Goal: Task Accomplishment & Management: Use online tool/utility

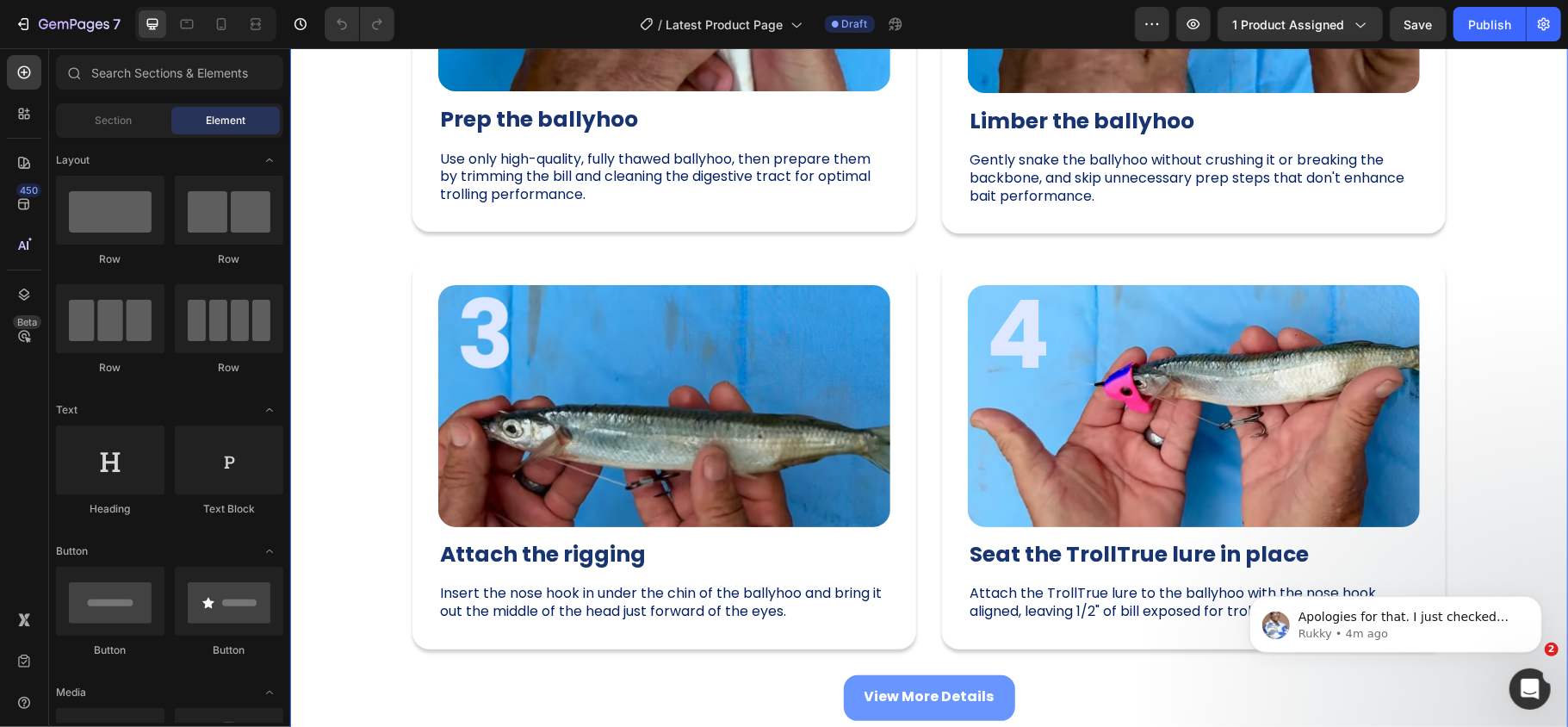
scroll to position [1850, 0]
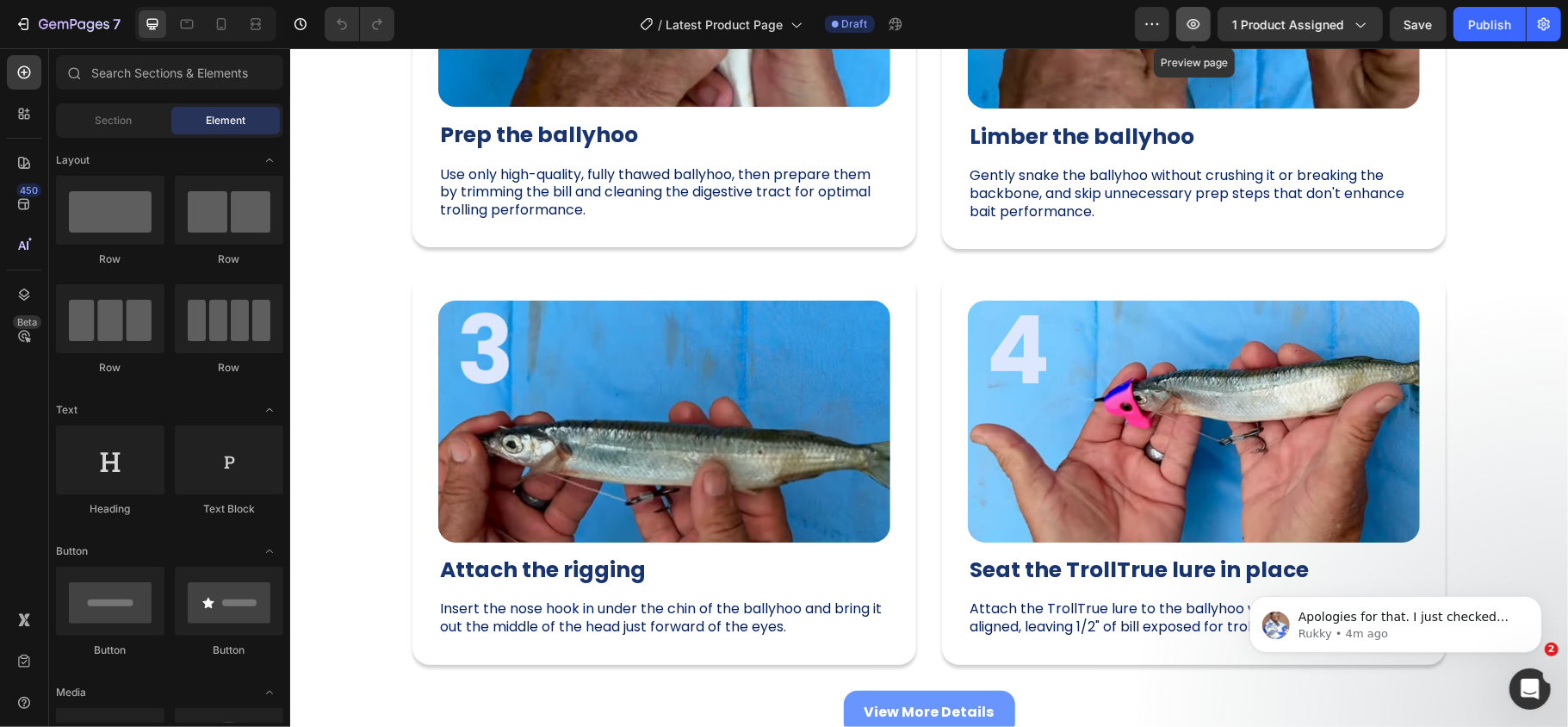
click at [1186, 21] on icon "button" at bounding box center [1193, 24] width 17 height 17
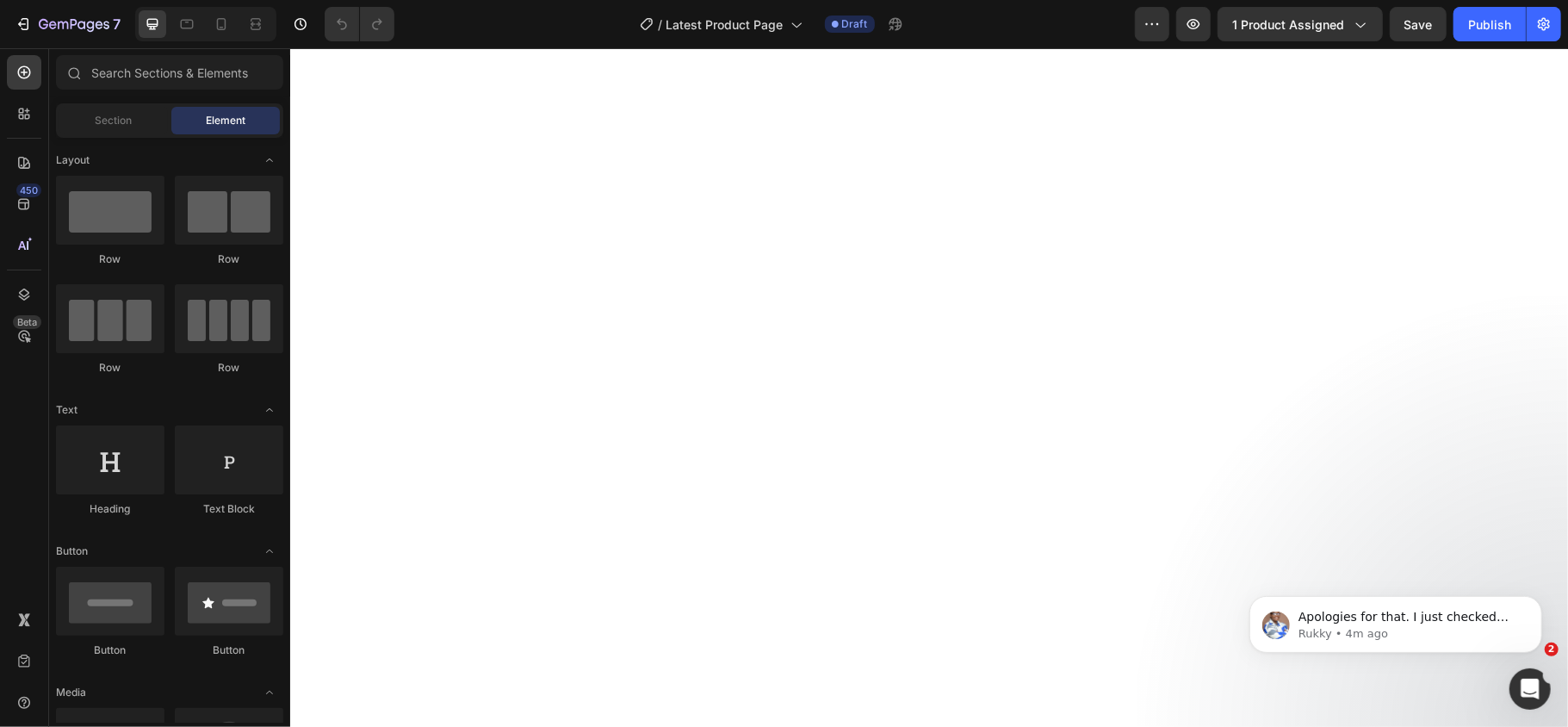
scroll to position [0, 0]
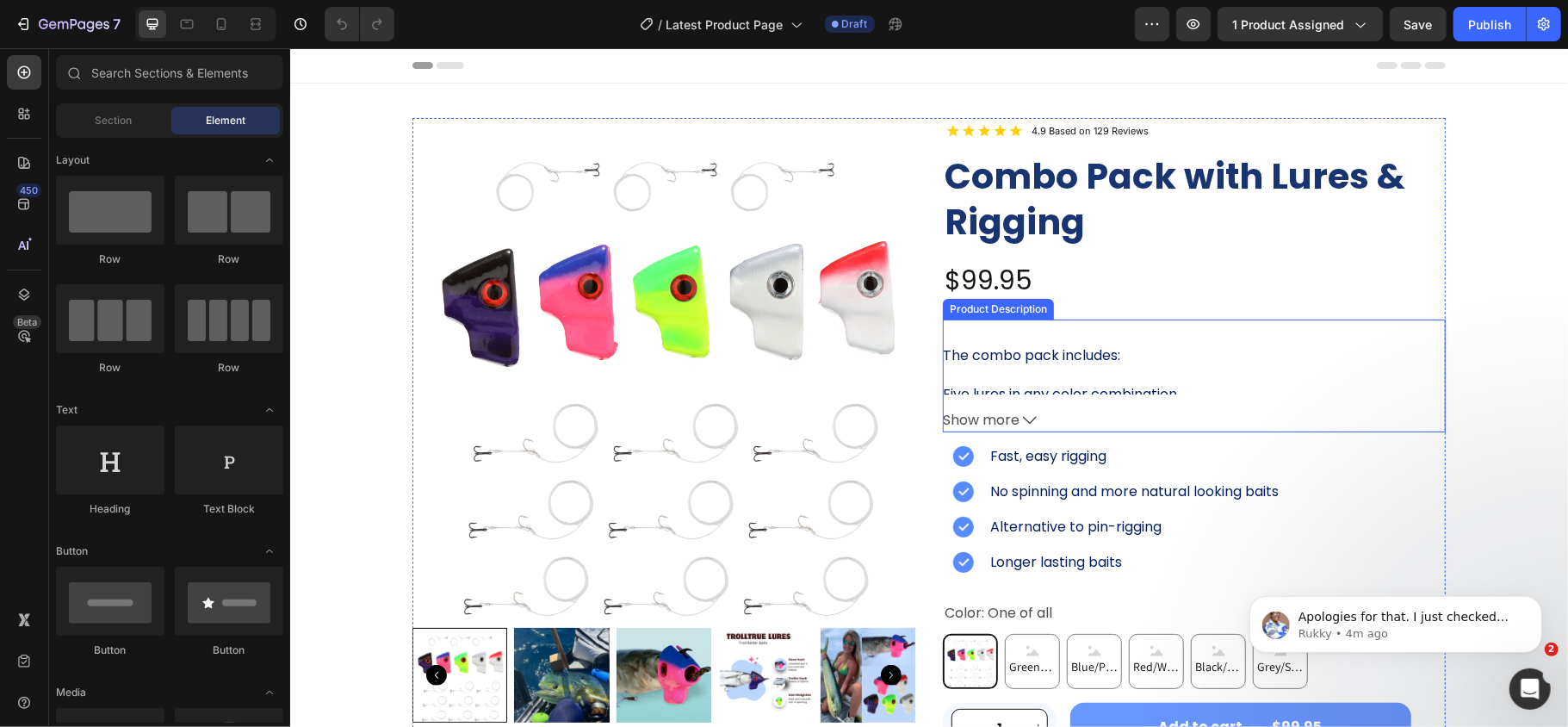
click at [995, 417] on span "Show more" at bounding box center [980, 419] width 77 height 25
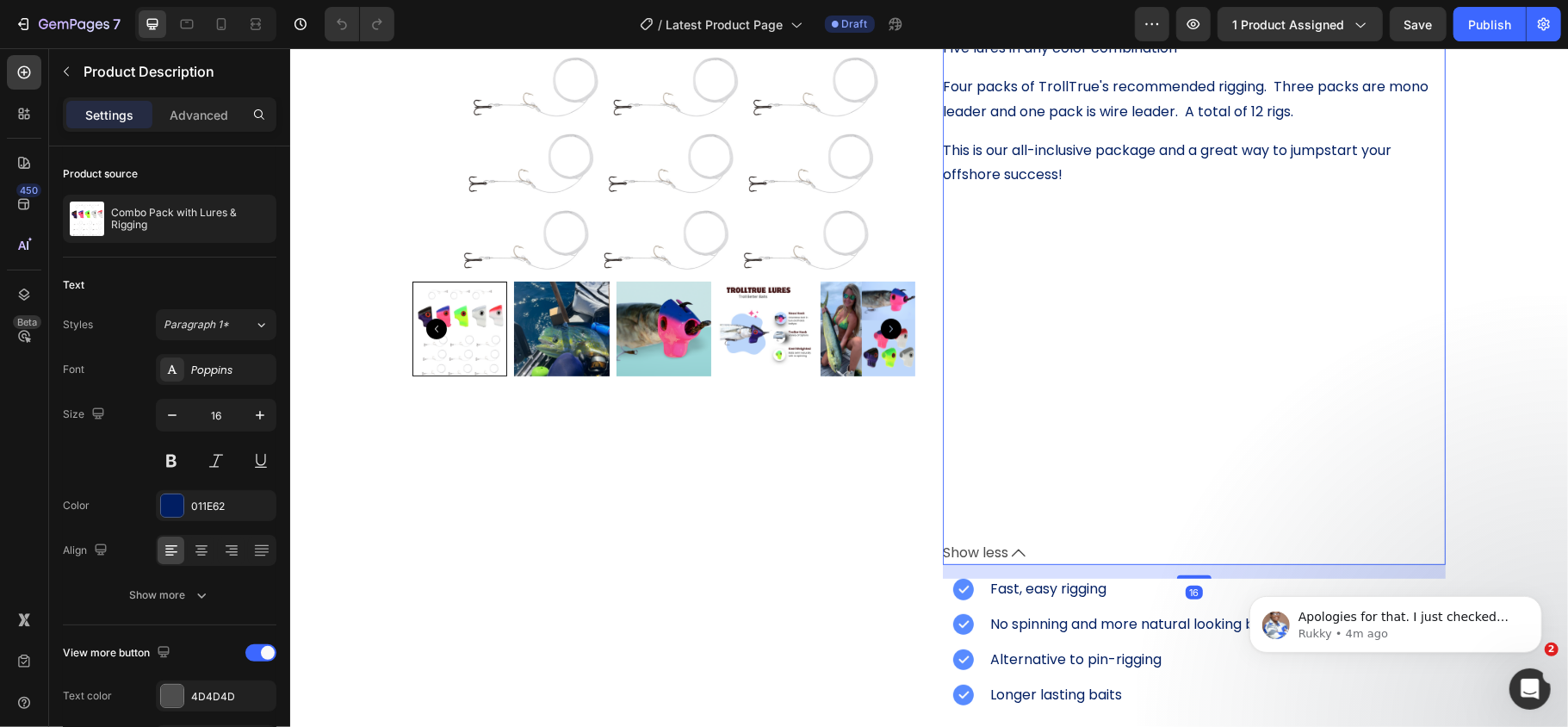
scroll to position [356, 0]
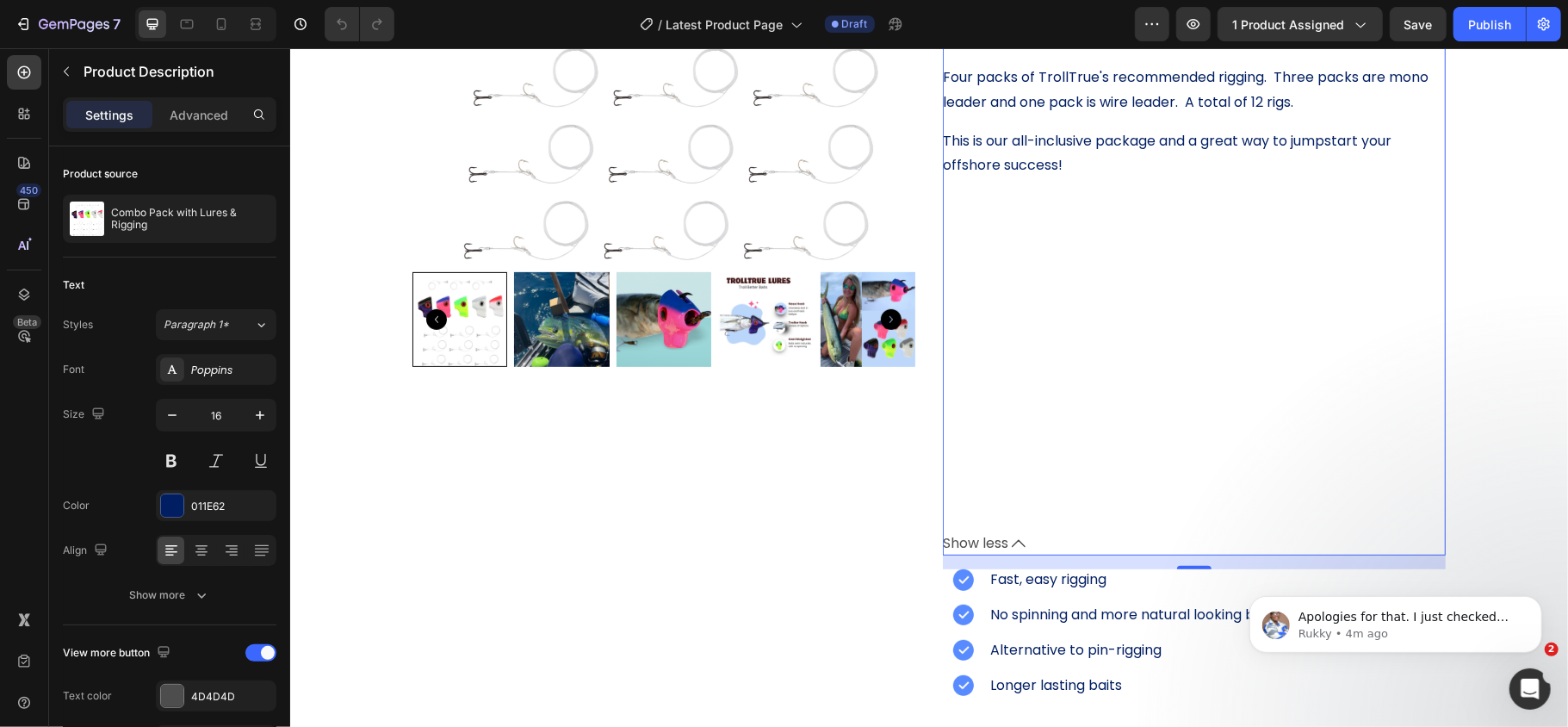
click at [967, 542] on span "Show less" at bounding box center [975, 543] width 65 height 25
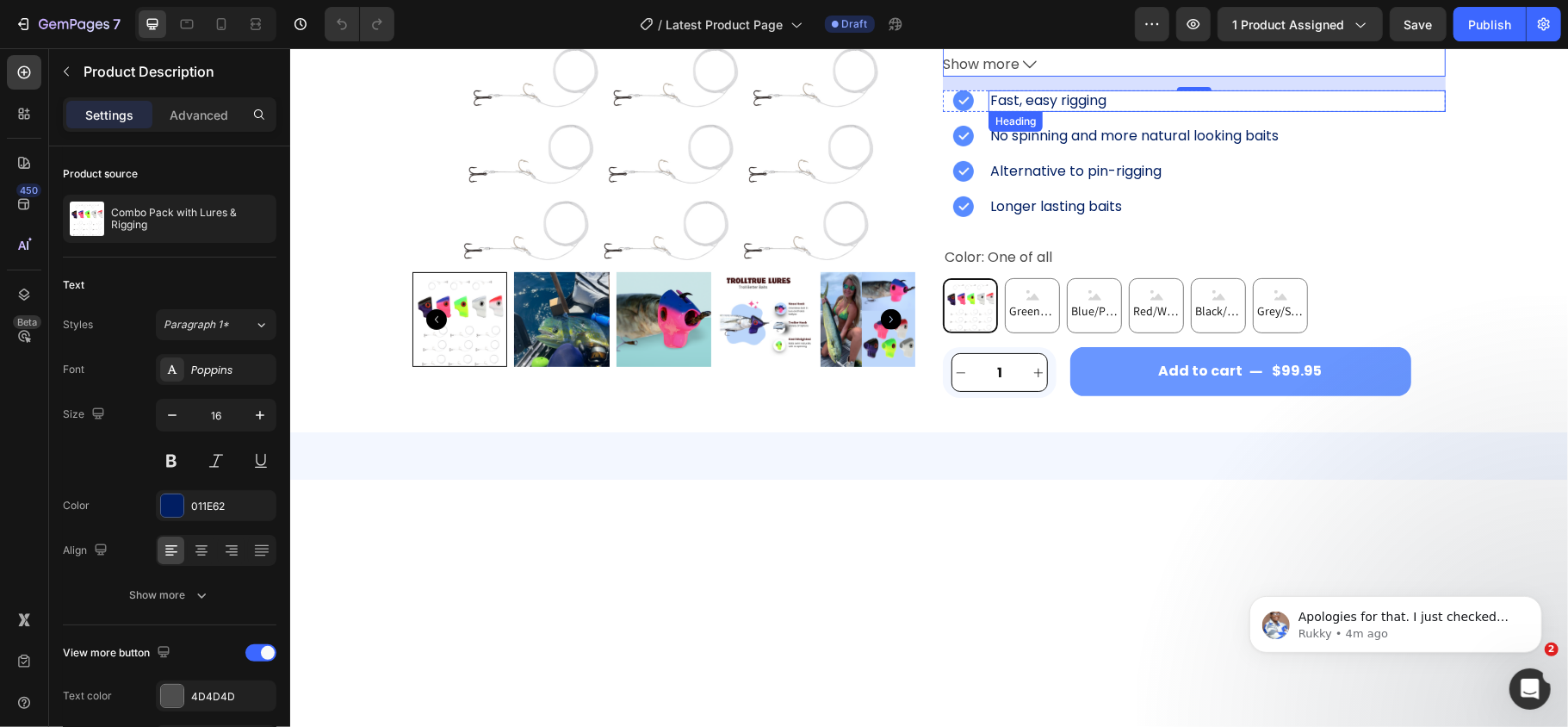
click at [1069, 103] on h2 "Fast, easy rigging" at bounding box center [1216, 100] width 457 height 22
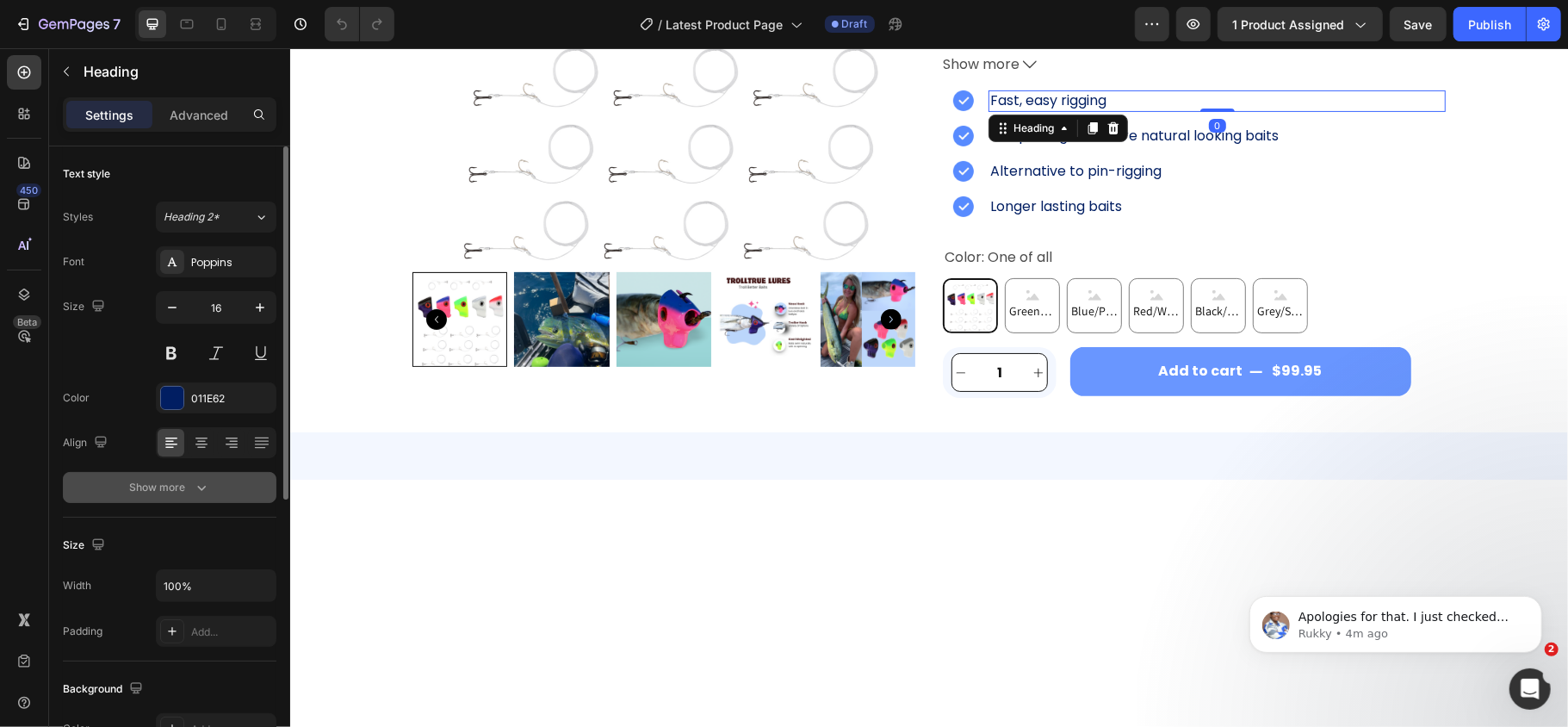
click at [146, 491] on div "Show more" at bounding box center [170, 487] width 80 height 17
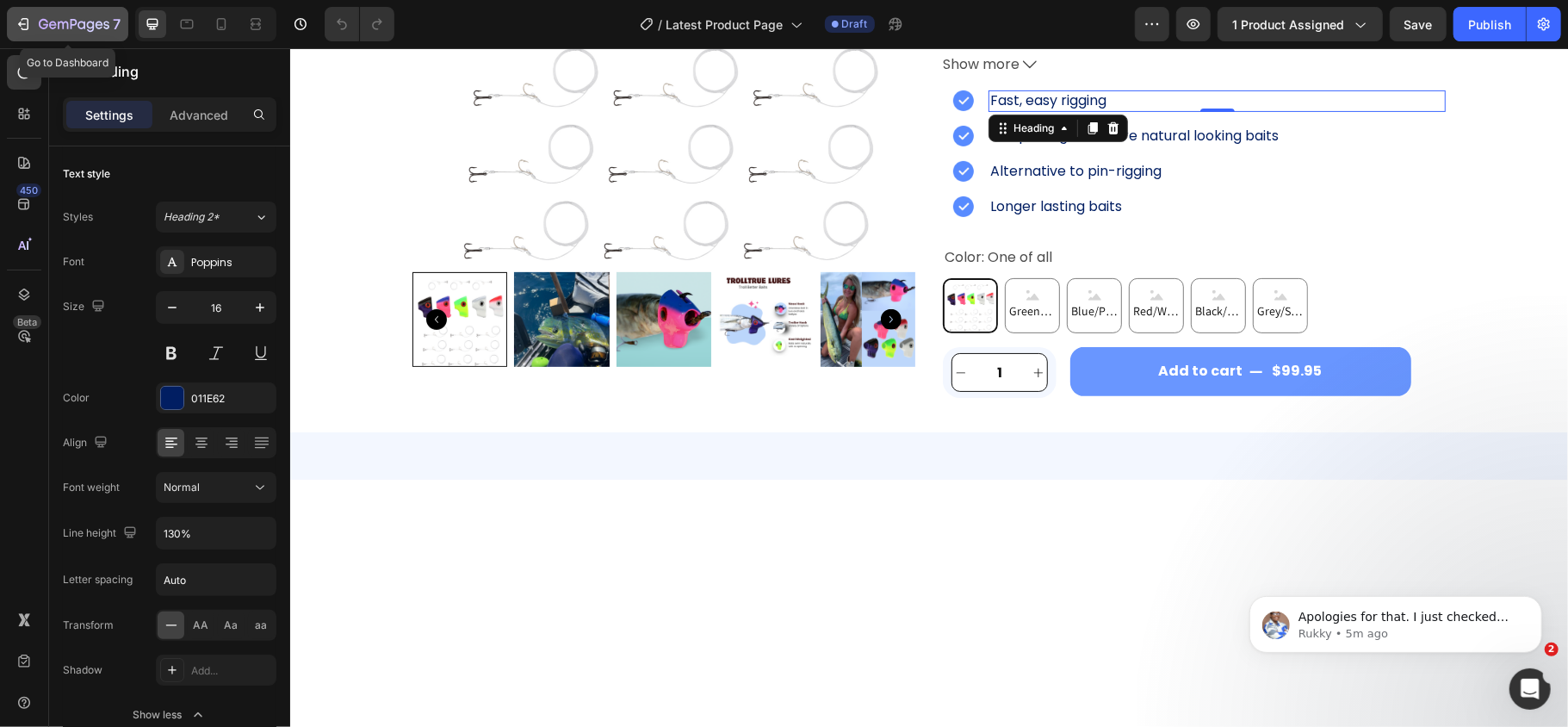
click at [77, 21] on icon "button" at bounding box center [73, 25] width 70 height 15
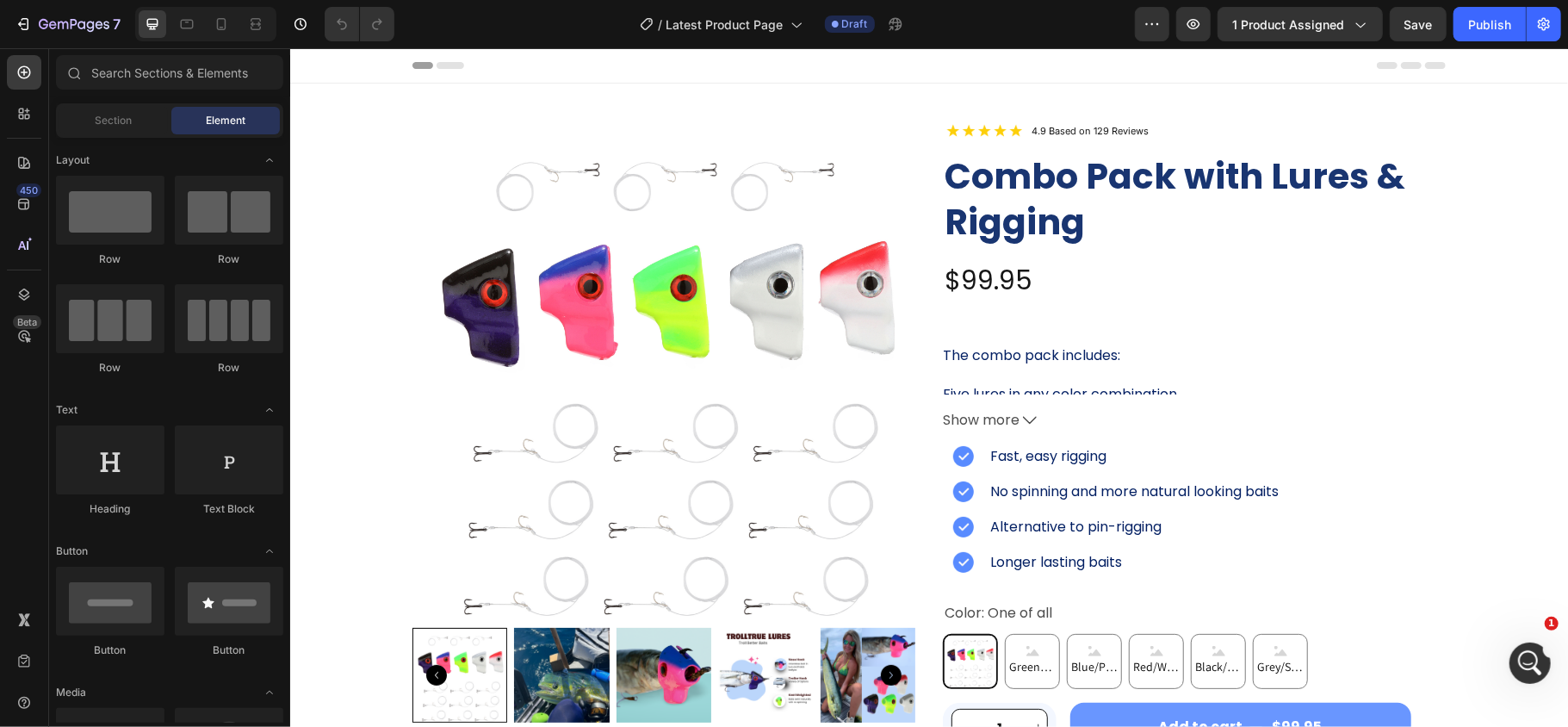
click at [1227, 62] on div "Header" at bounding box center [928, 65] width 1033 height 35
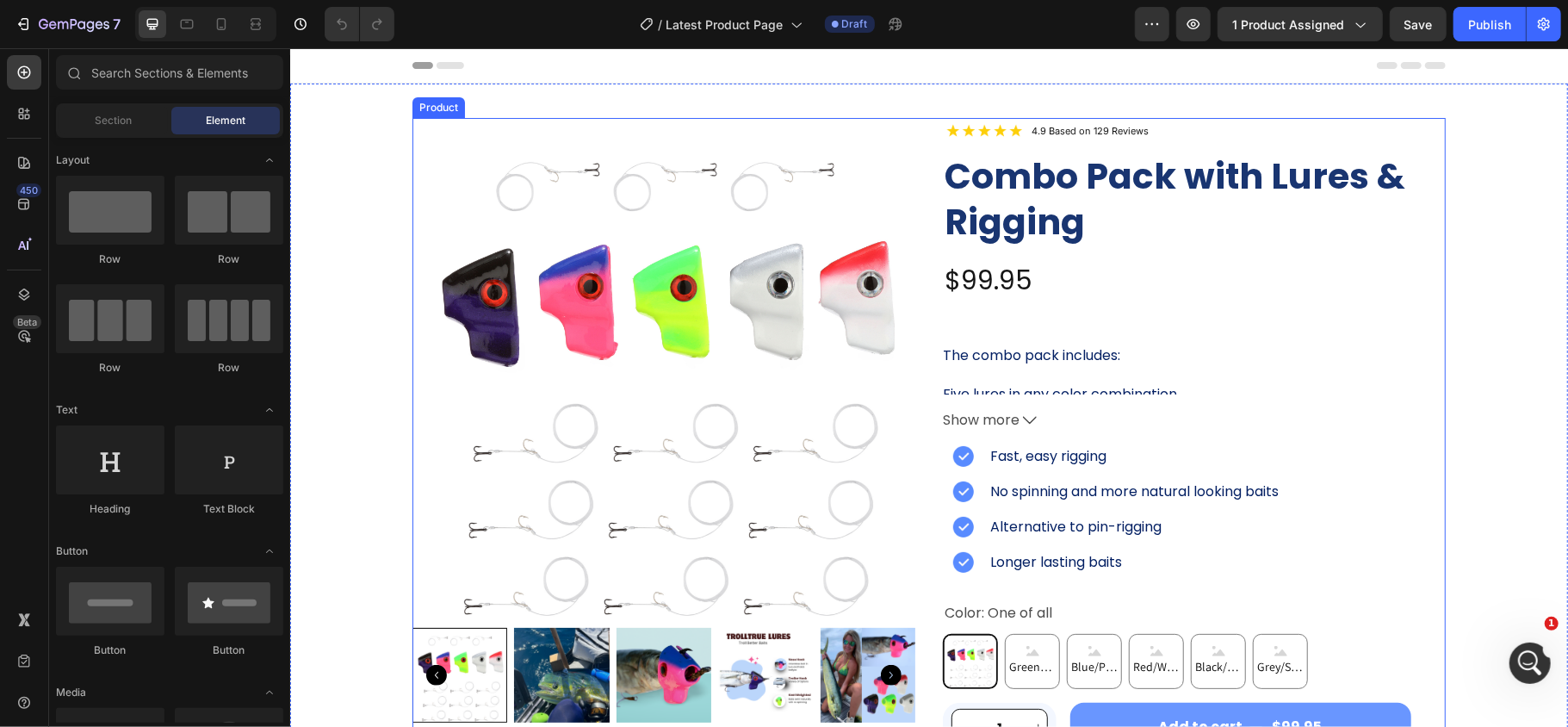
click at [1044, 438] on div "Image 4.9 Based on 129 Reviews Heading Row Combo Pack with Lures & Rigging Prod…" at bounding box center [1193, 434] width 502 height 635
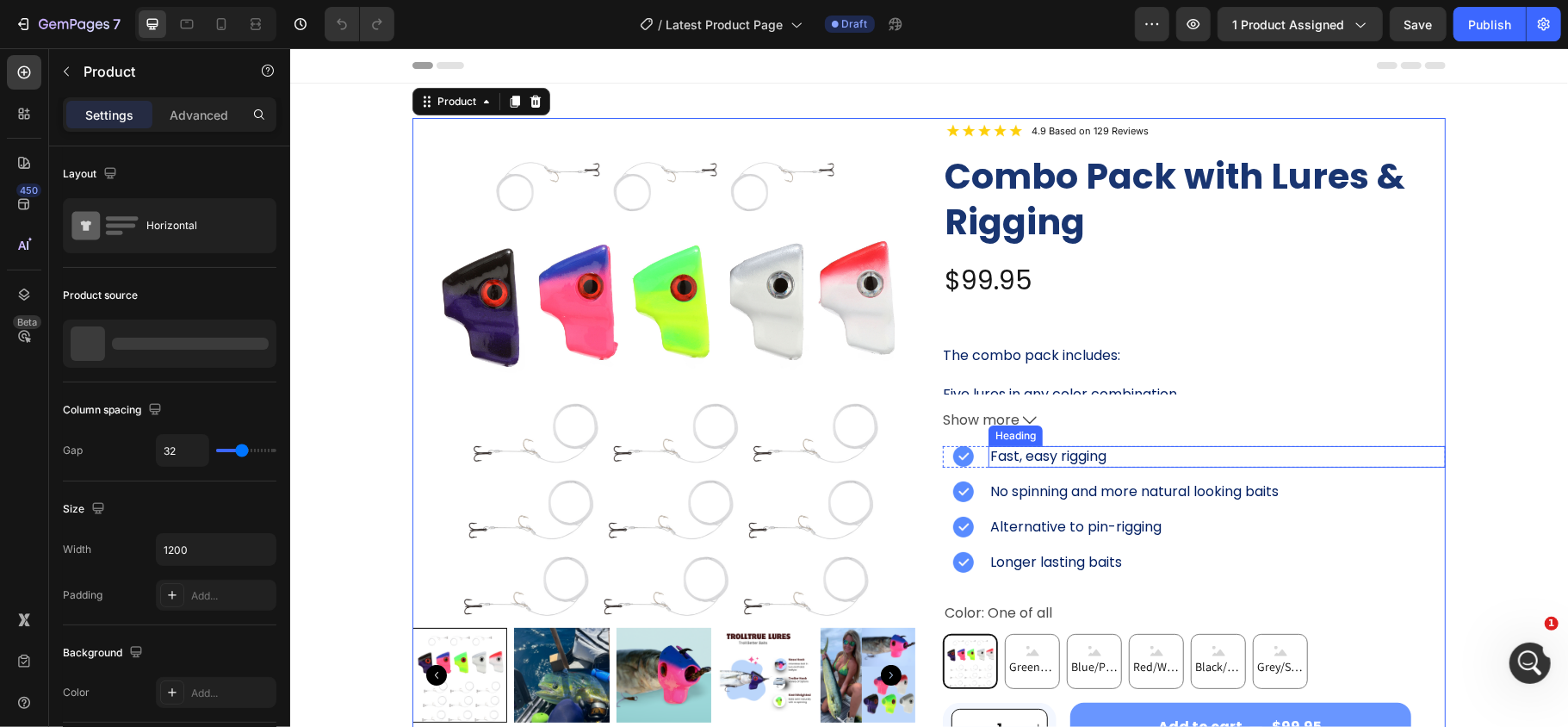
click at [1043, 461] on h2 "Fast, easy rigging" at bounding box center [1216, 456] width 457 height 22
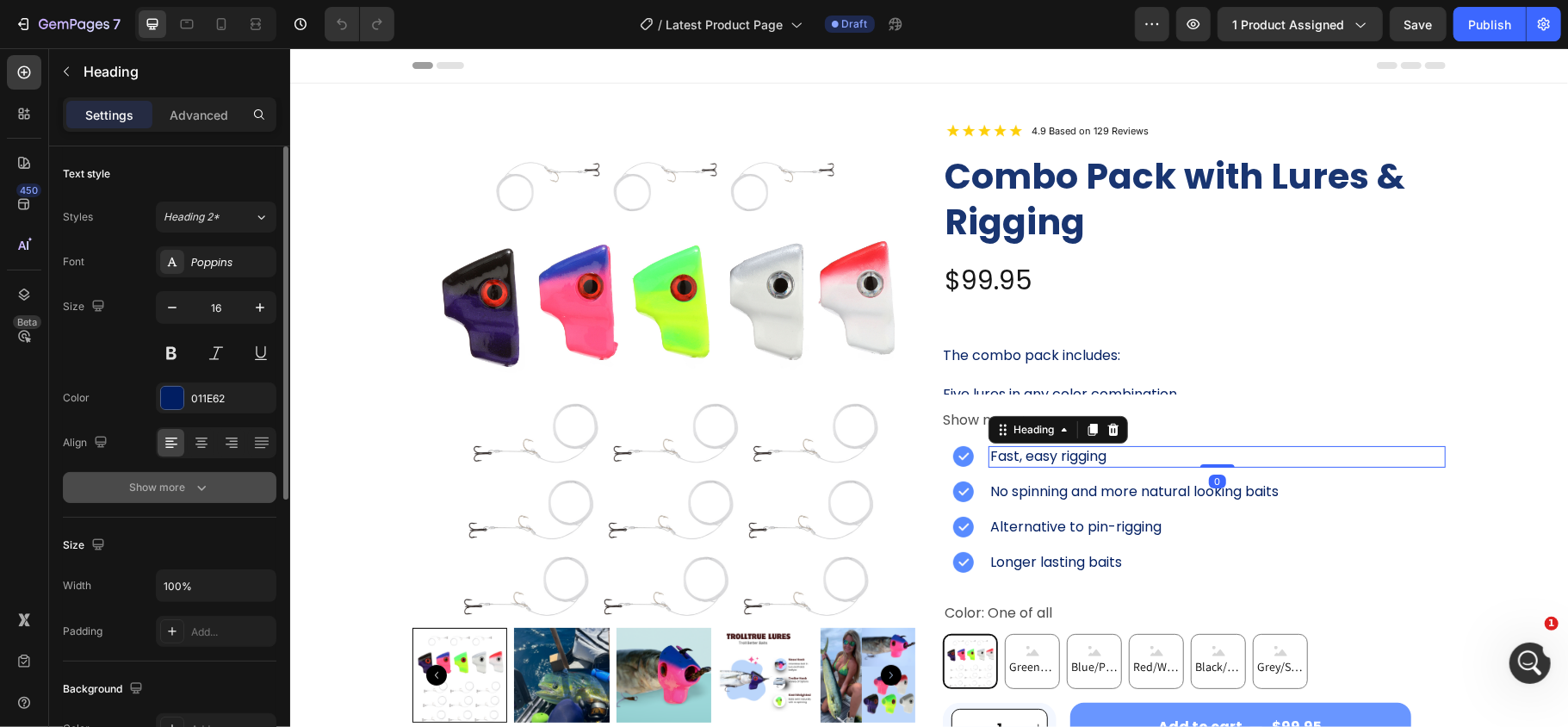
click at [139, 487] on div "Show more" at bounding box center [170, 487] width 80 height 17
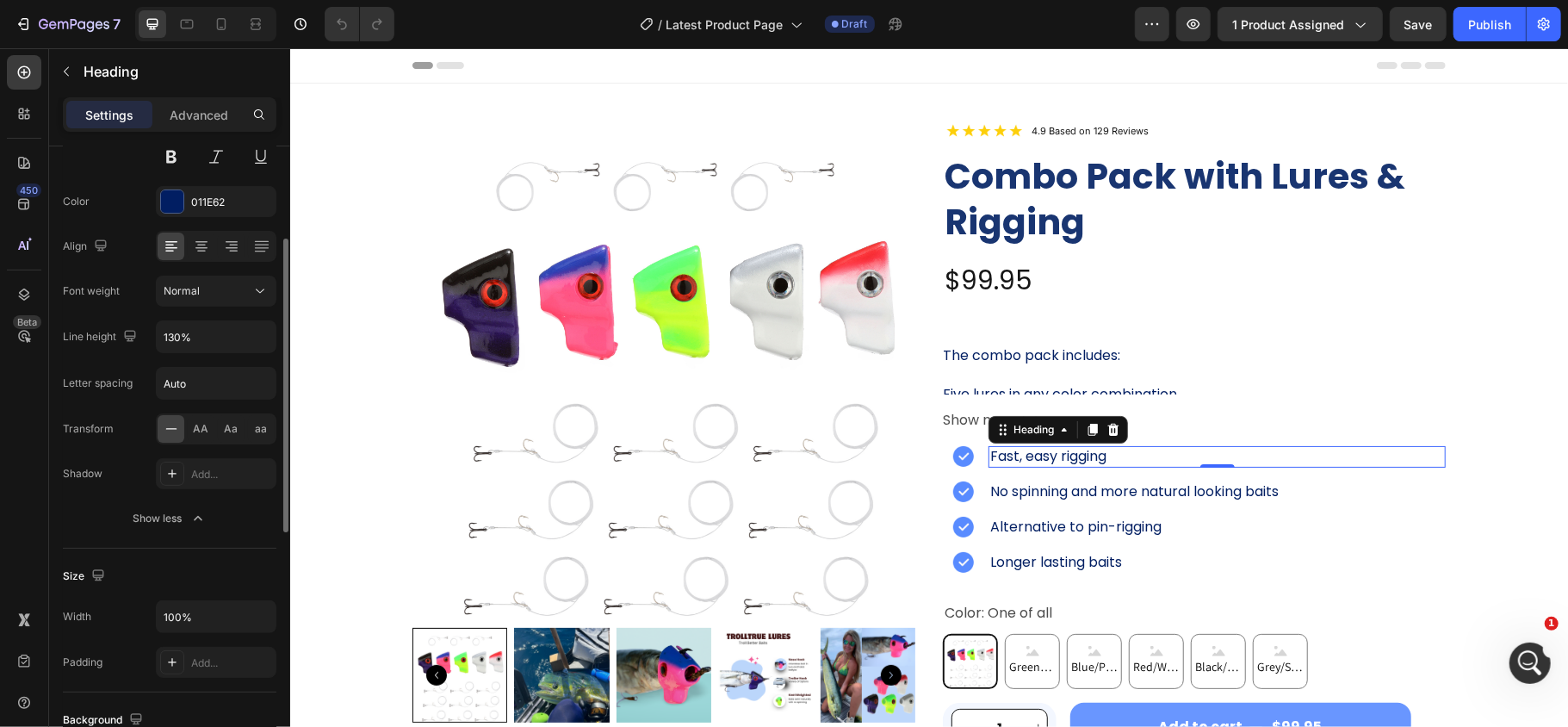
scroll to position [197, 0]
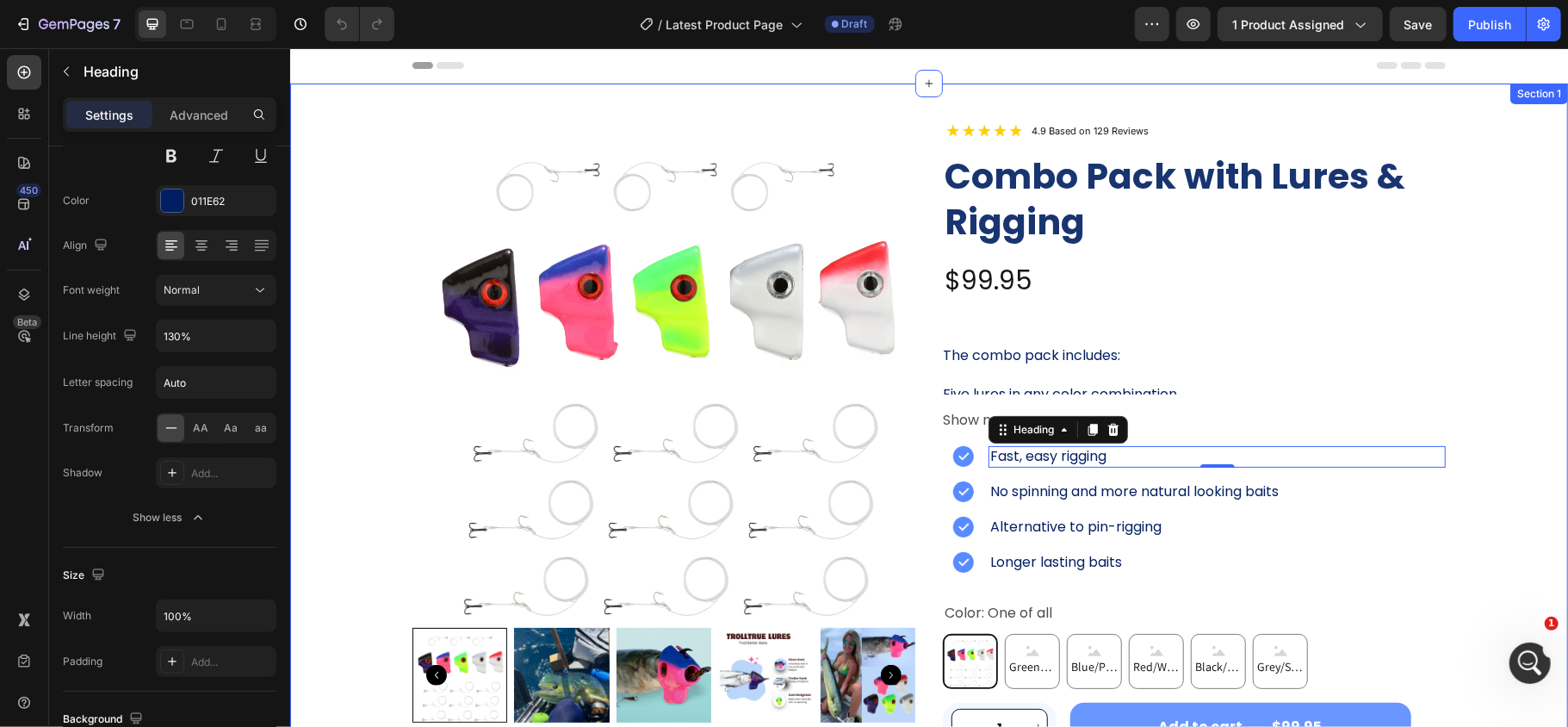
click at [1464, 459] on div "Product Images Image 4.9 Based on 129 Reviews Heading Row Combo Pack with Lures…" at bounding box center [928, 434] width 1278 height 635
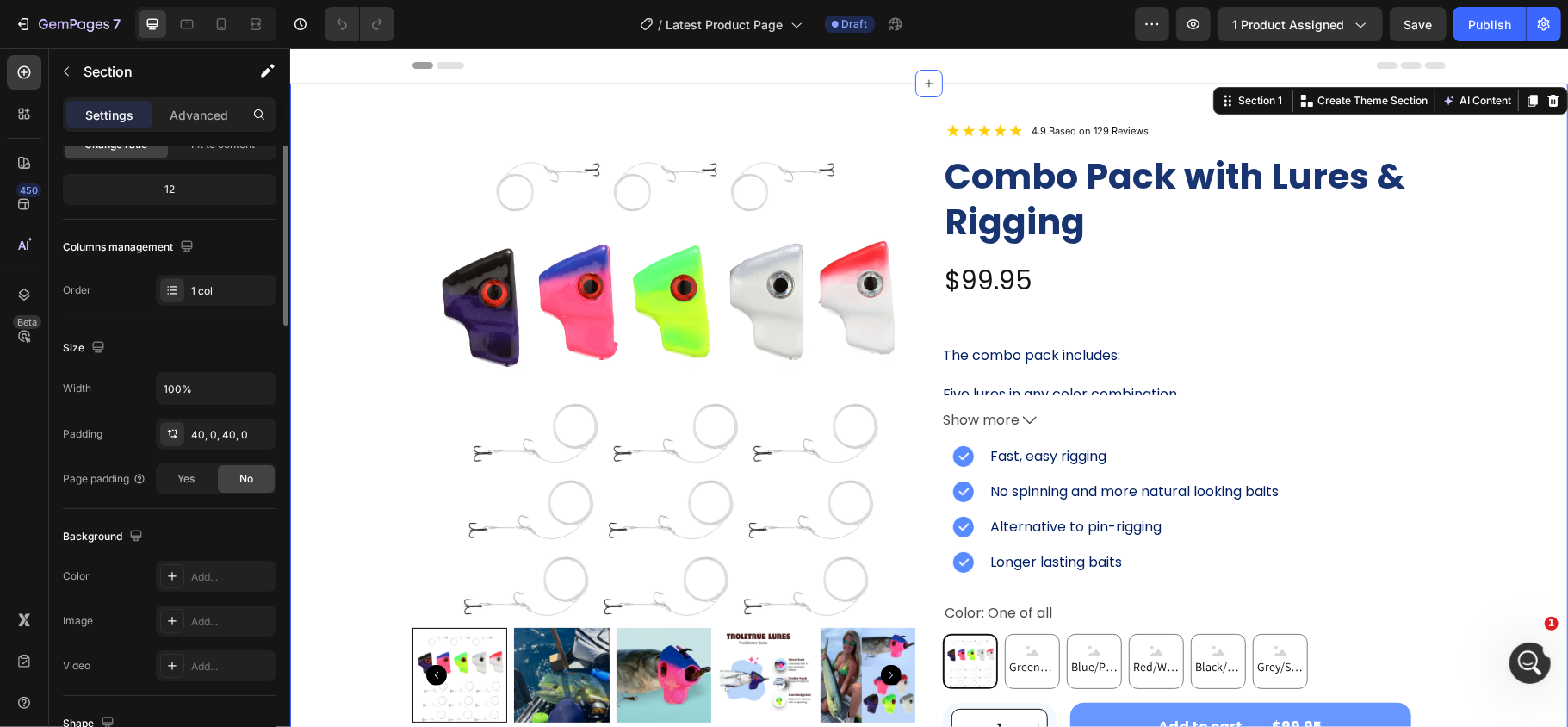
scroll to position [0, 0]
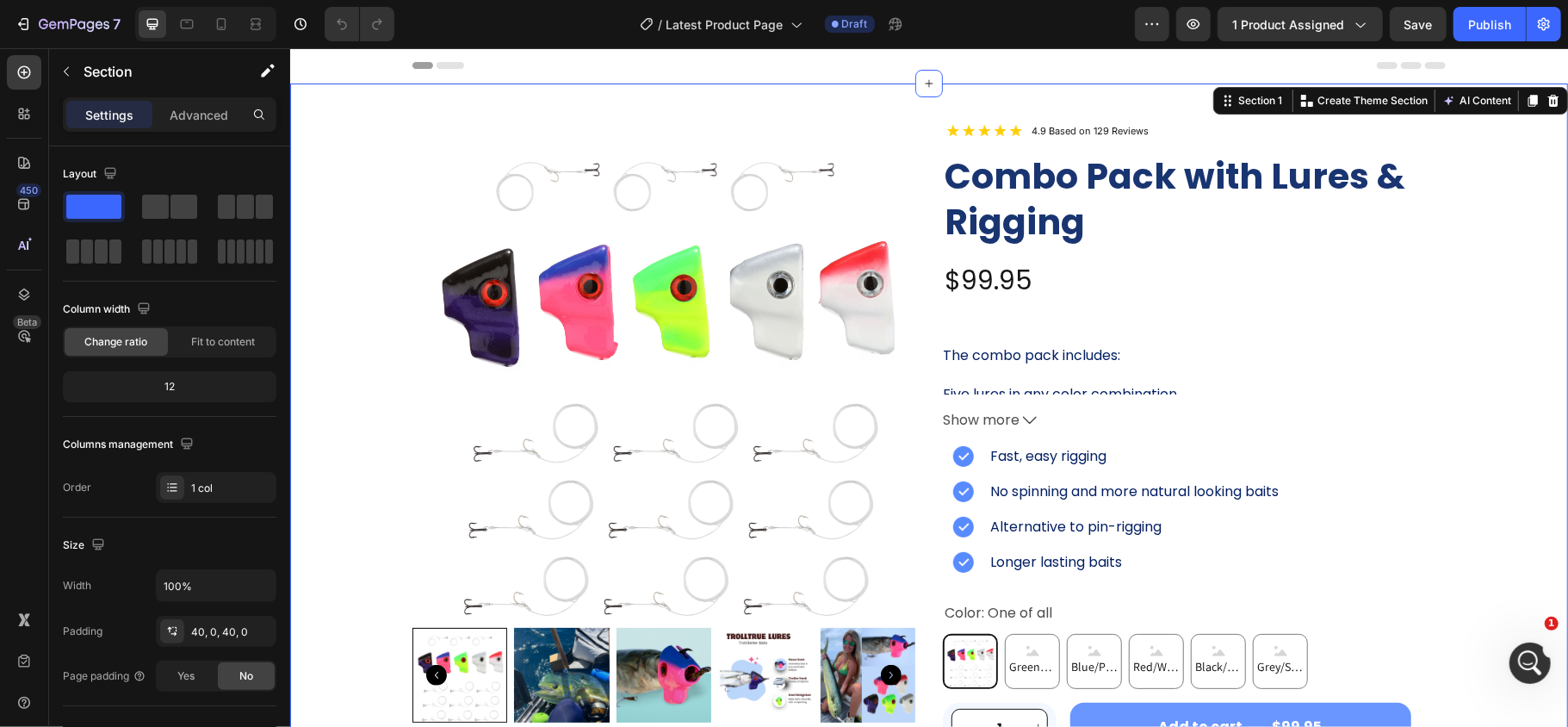
click at [1216, 71] on div "Header" at bounding box center [928, 65] width 1033 height 35
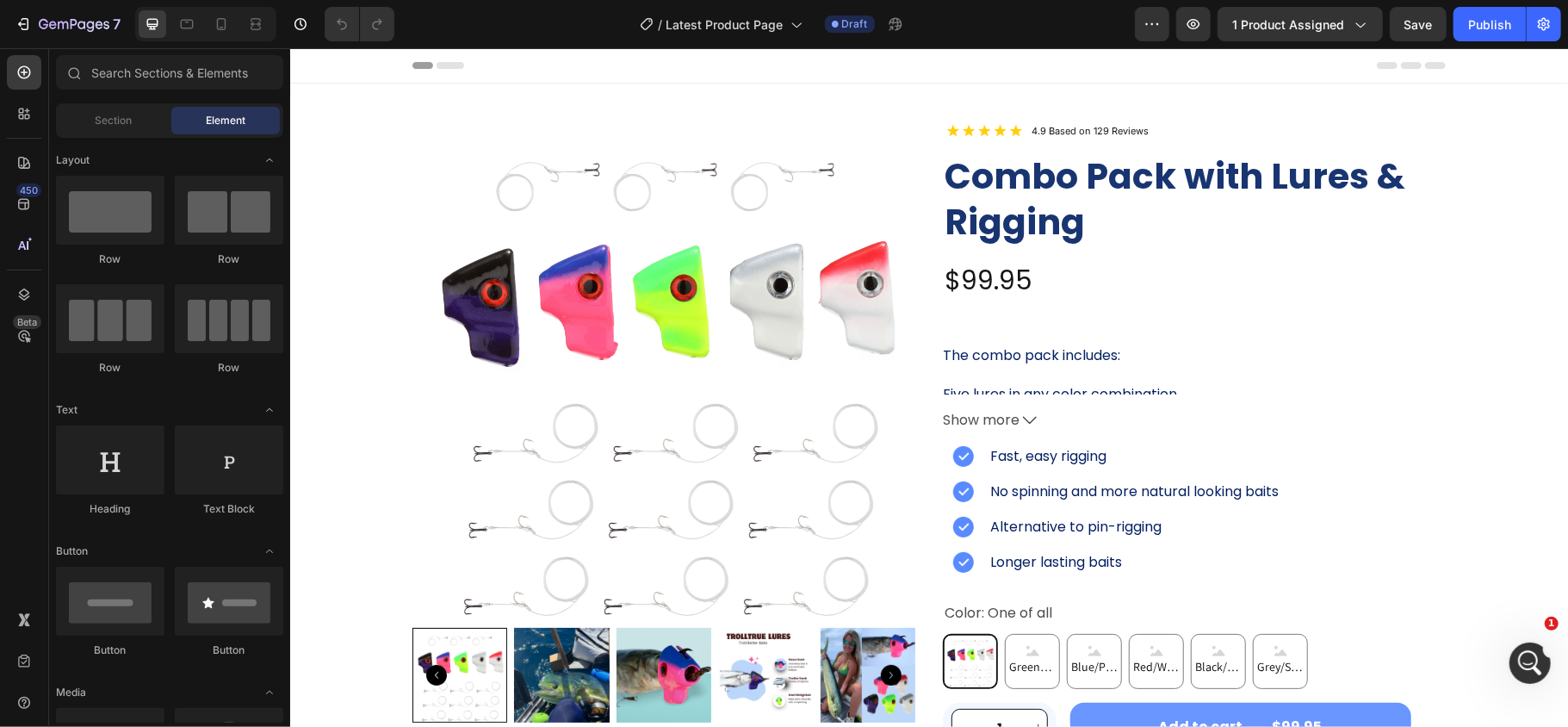
click at [1075, 68] on div "Header" at bounding box center [928, 65] width 1033 height 35
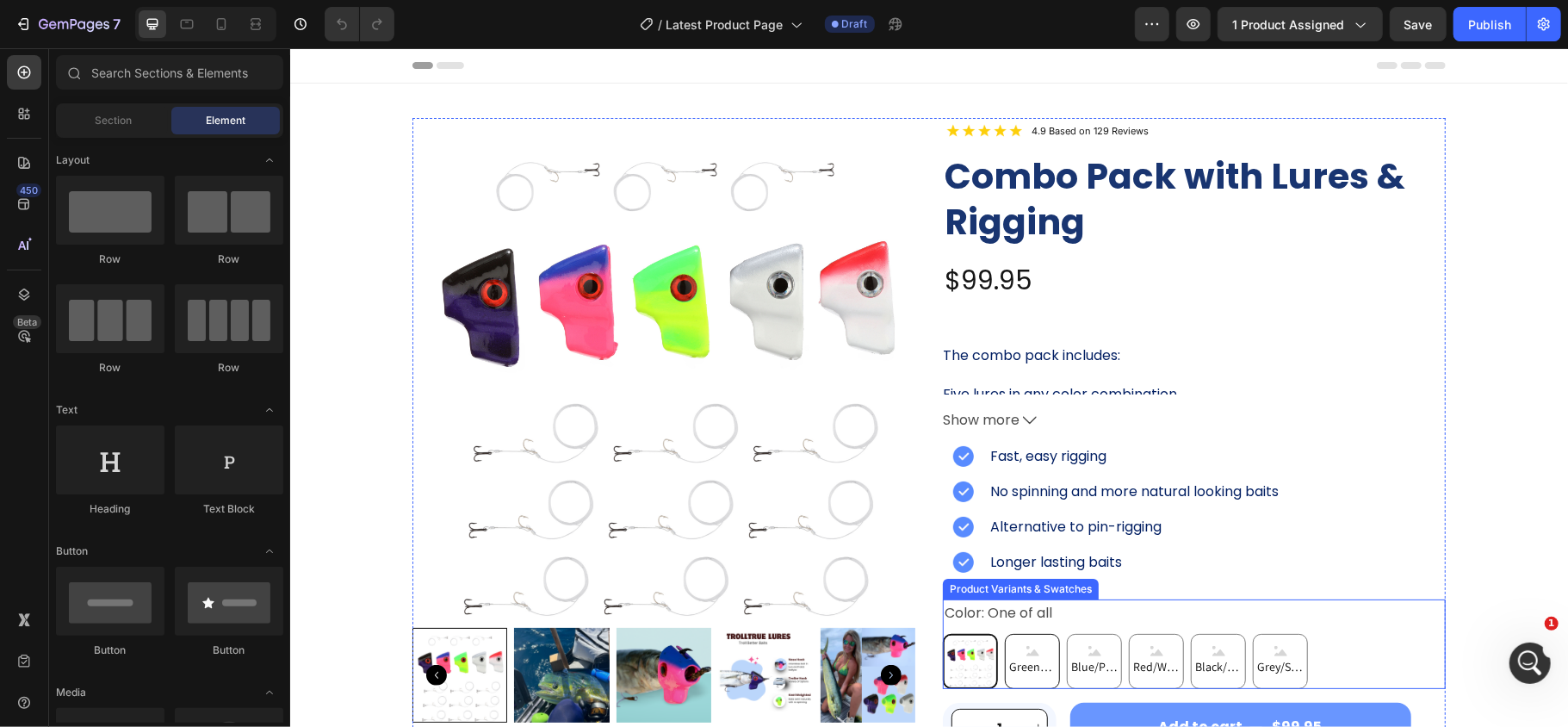
click at [1025, 647] on icon at bounding box center [1032, 649] width 13 height 10
click at [1004, 632] on input "Green/Yellow Green/Yellow Green/Yellow" at bounding box center [1003, 632] width 1 height 1
radio input "true"
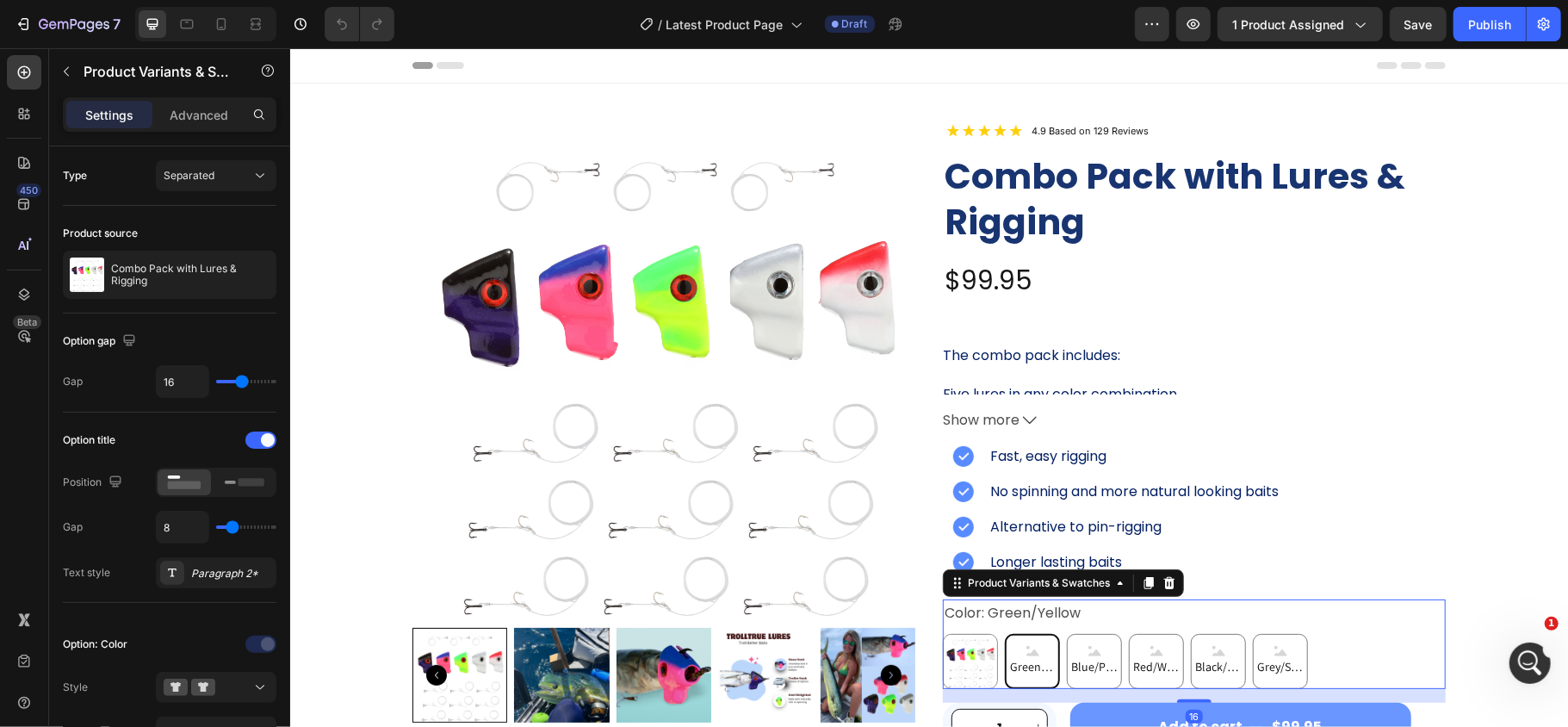
click at [1025, 647] on icon at bounding box center [1032, 649] width 13 height 10
click at [1004, 632] on input "Green/Yellow Green/Yellow Green/Yellow" at bounding box center [1003, 632] width 1 height 1
click at [1072, 648] on div "Blue/Pink" at bounding box center [1093, 661] width 53 height 46
click at [1066, 632] on input "Blue/Pink Blue/Pink Blue/Pink" at bounding box center [1065, 632] width 1 height 1
radio input "true"
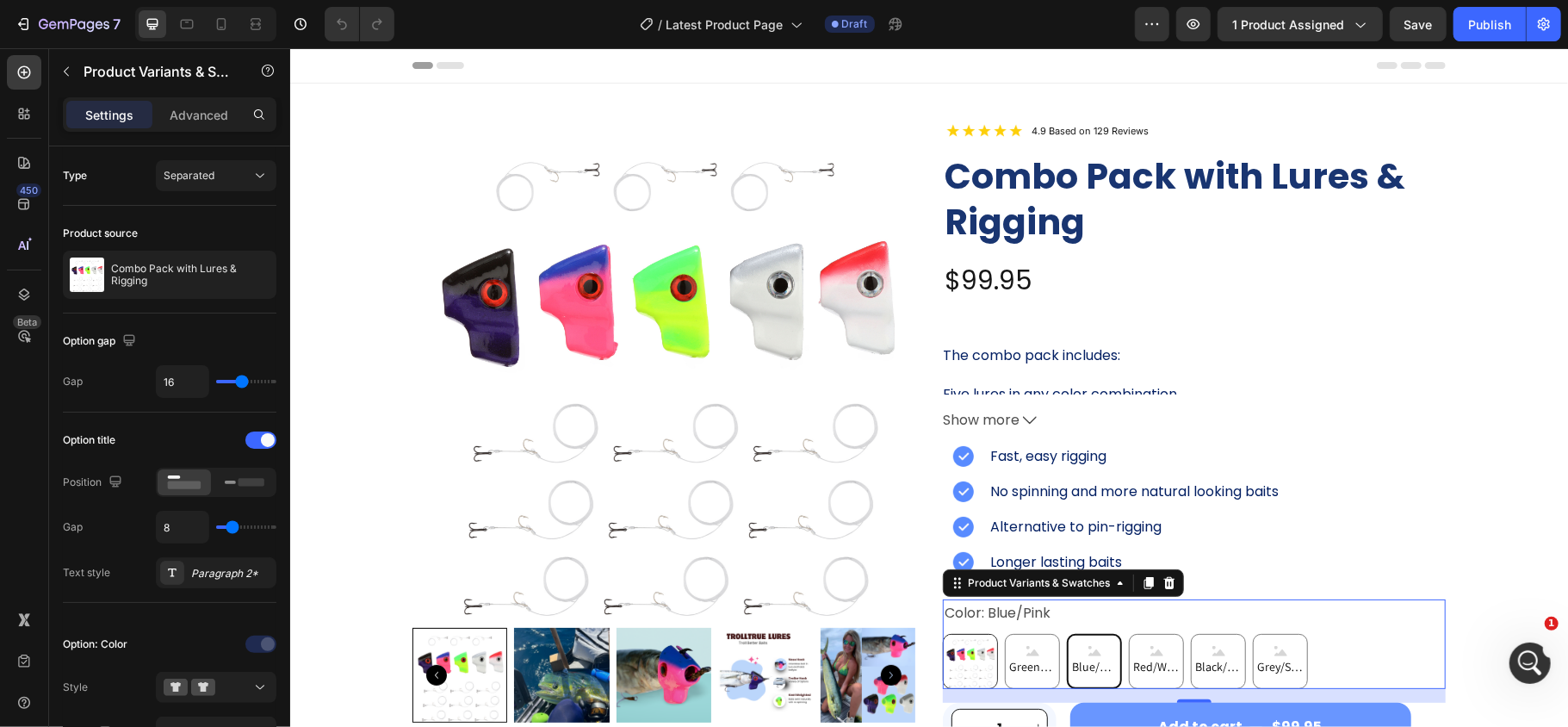
click at [971, 654] on img at bounding box center [969, 660] width 53 height 53
click at [942, 632] on input "One of all One of all" at bounding box center [941, 632] width 1 height 1
radio input "true"
click at [997, 31] on div "/ Latest Product Page Draft" at bounding box center [771, 23] width 727 height 35
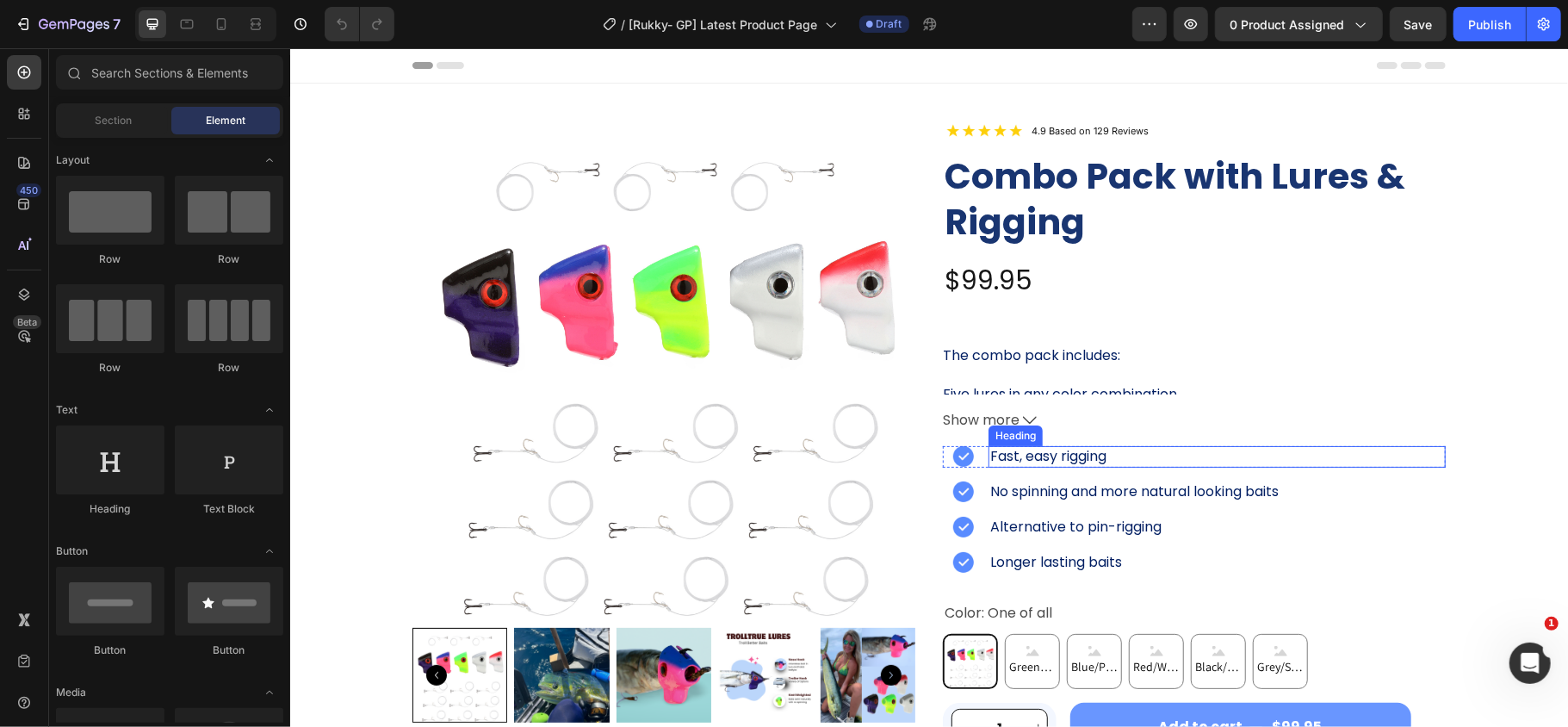
click at [1093, 459] on h2 "Fast, easy rigging" at bounding box center [1216, 456] width 457 height 22
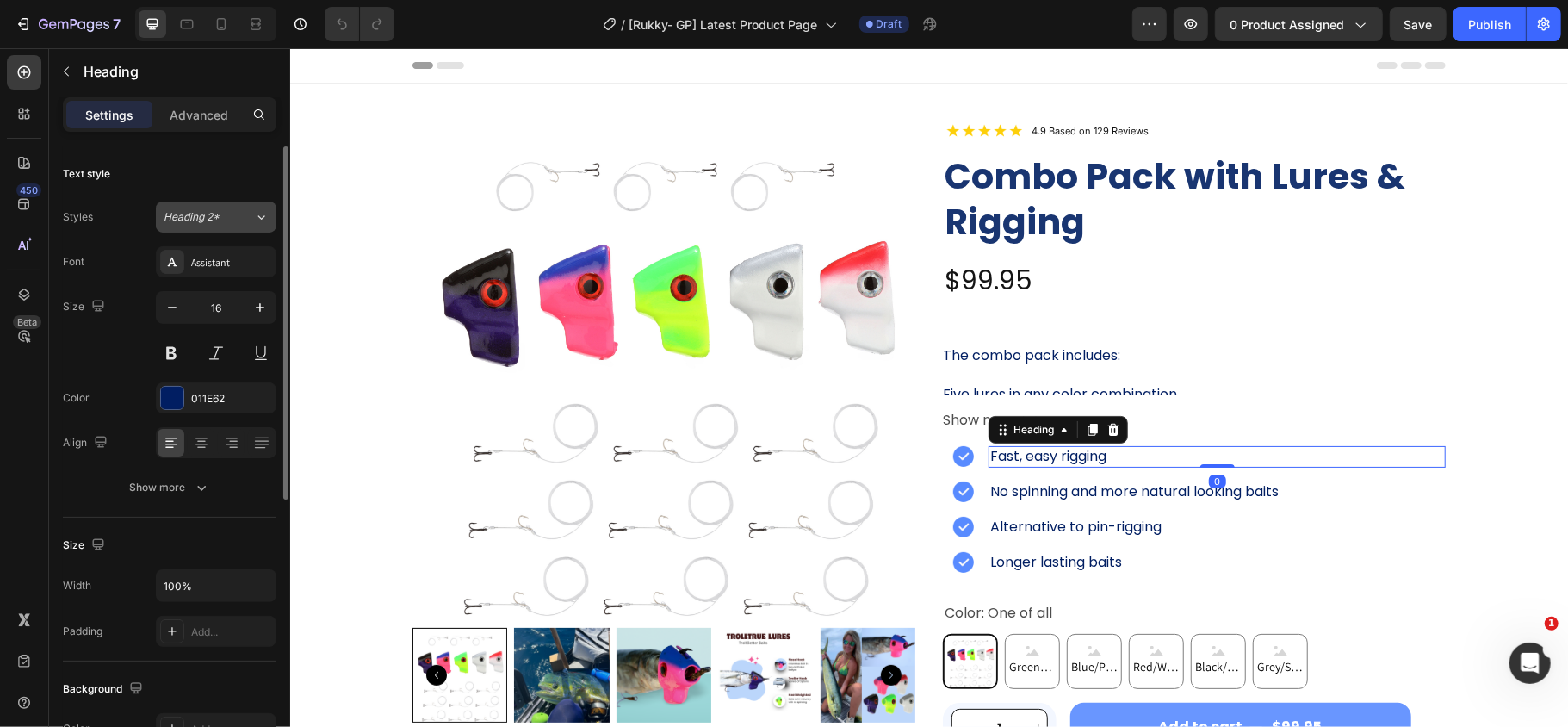
click at [263, 221] on icon at bounding box center [262, 217] width 15 height 17
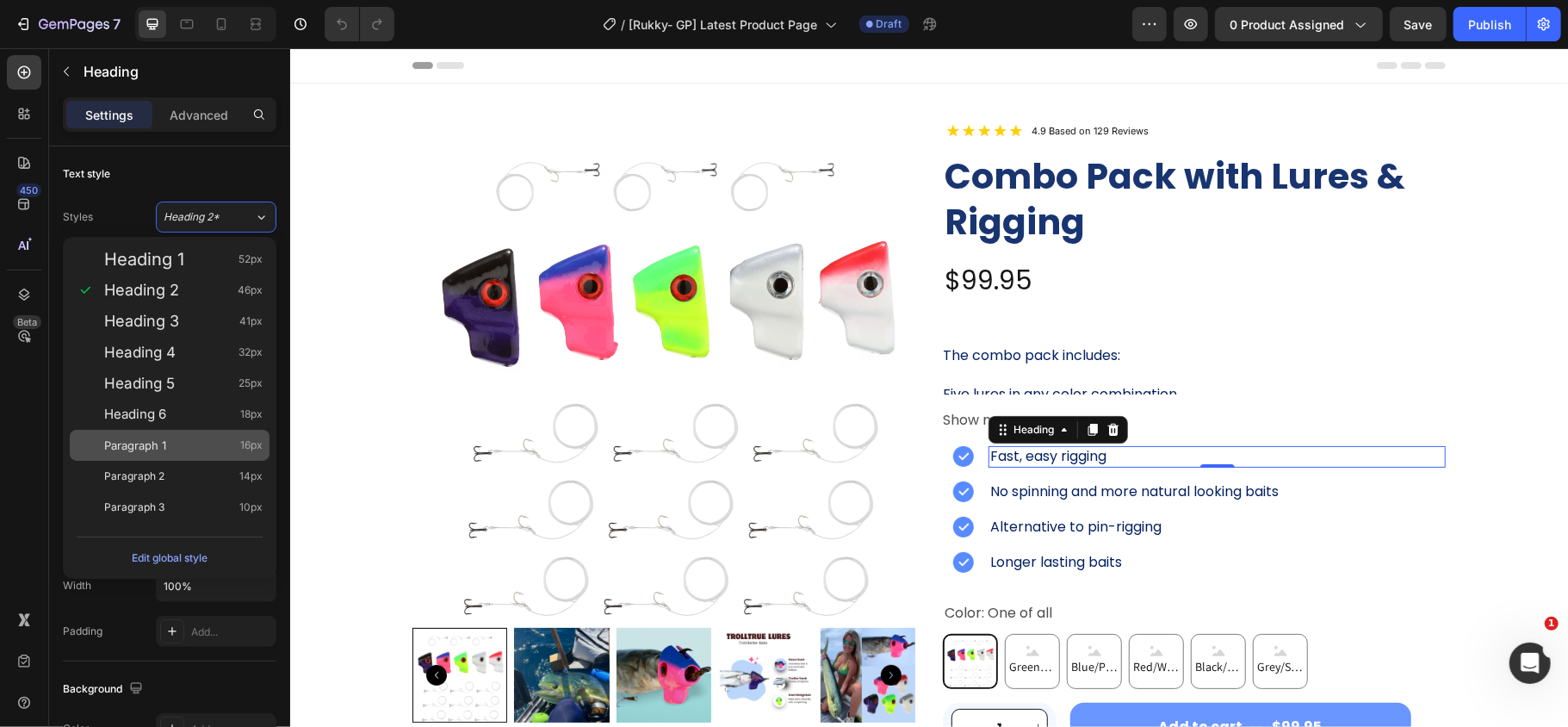
click at [159, 438] on span "Paragraph 1" at bounding box center [135, 445] width 62 height 17
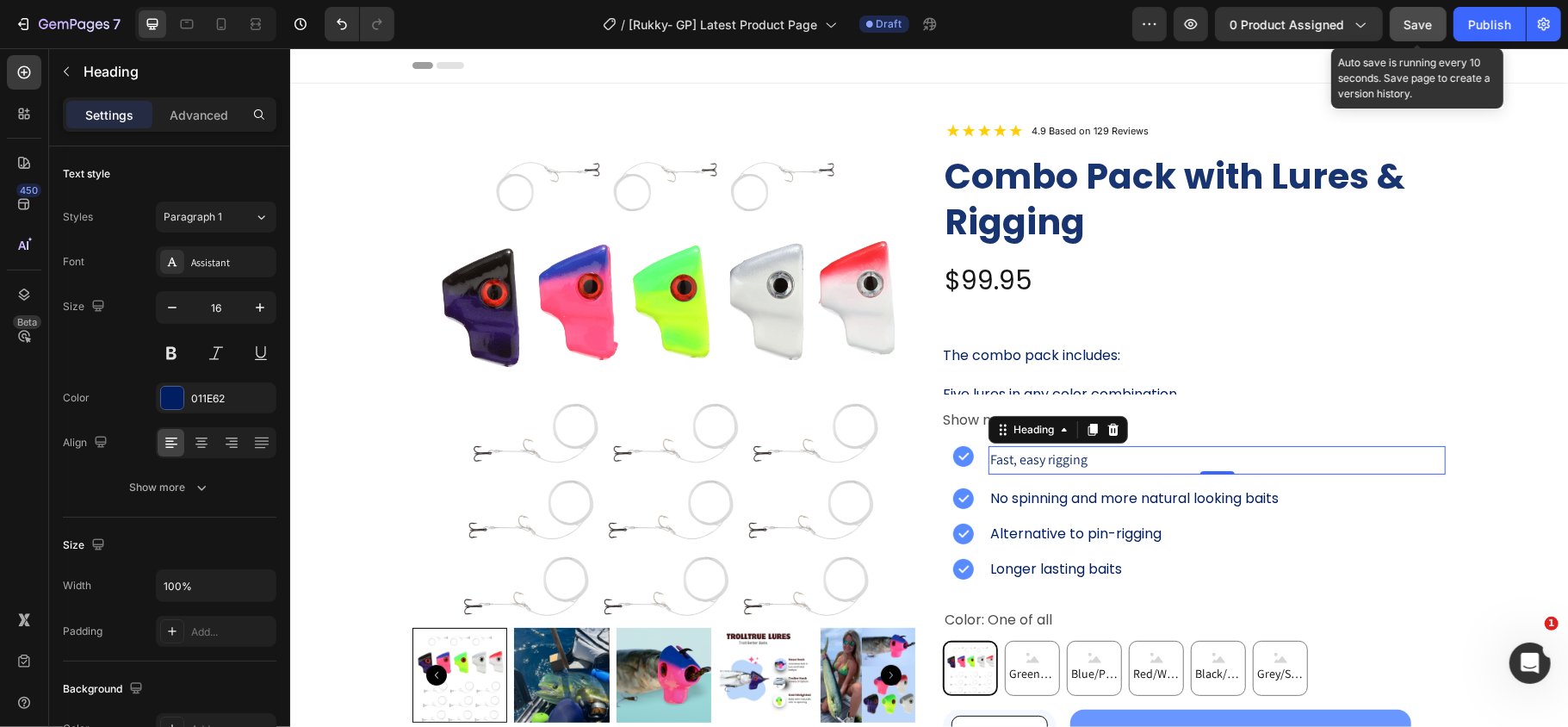
click at [1419, 17] on span "Save" at bounding box center [1418, 24] width 28 height 15
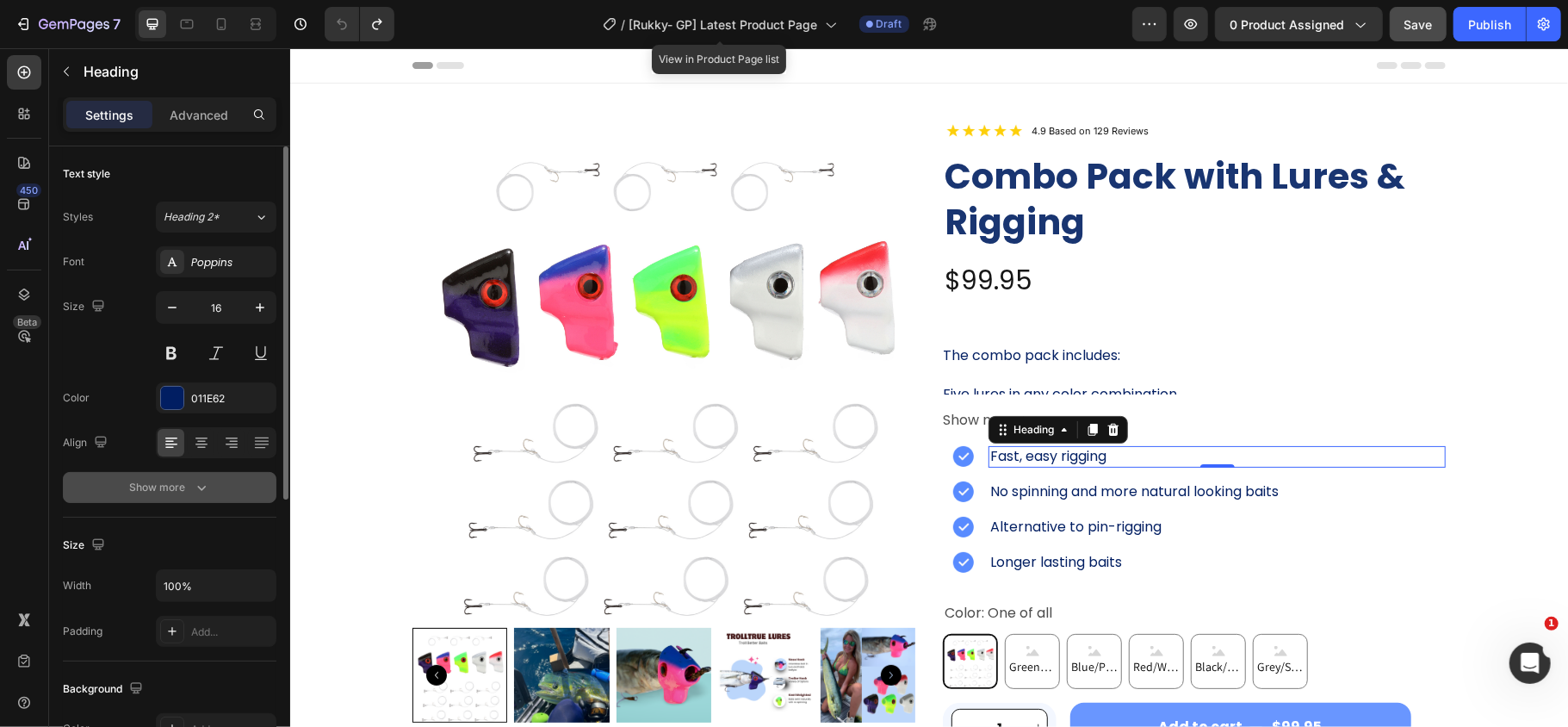
click at [168, 487] on div "Show more" at bounding box center [170, 487] width 80 height 17
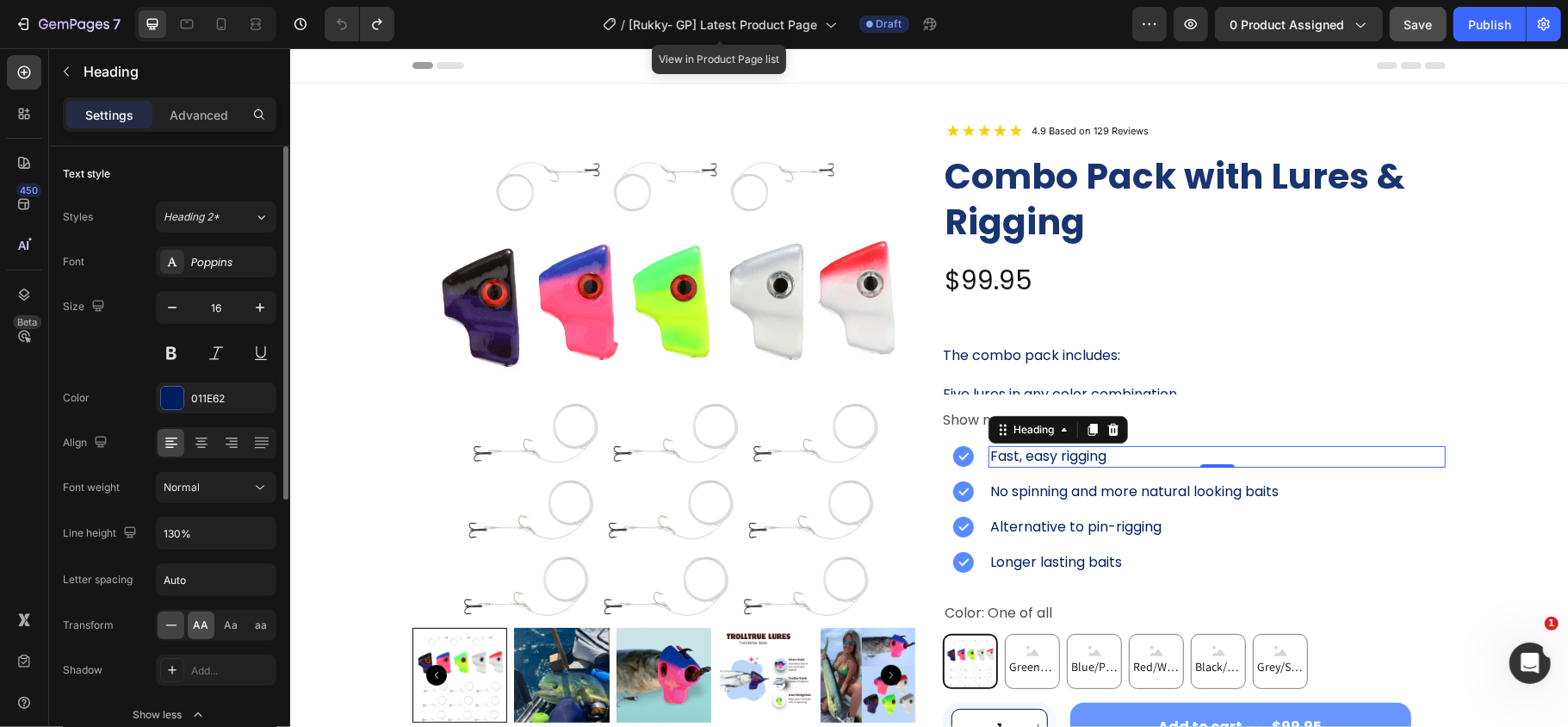
click at [203, 632] on span "AA" at bounding box center [201, 625] width 16 height 16
click at [229, 631] on span "Aa" at bounding box center [231, 625] width 14 height 16
click at [1194, 24] on icon "button" at bounding box center [1191, 23] width 13 height 10
click at [24, 164] on icon at bounding box center [23, 163] width 12 height 12
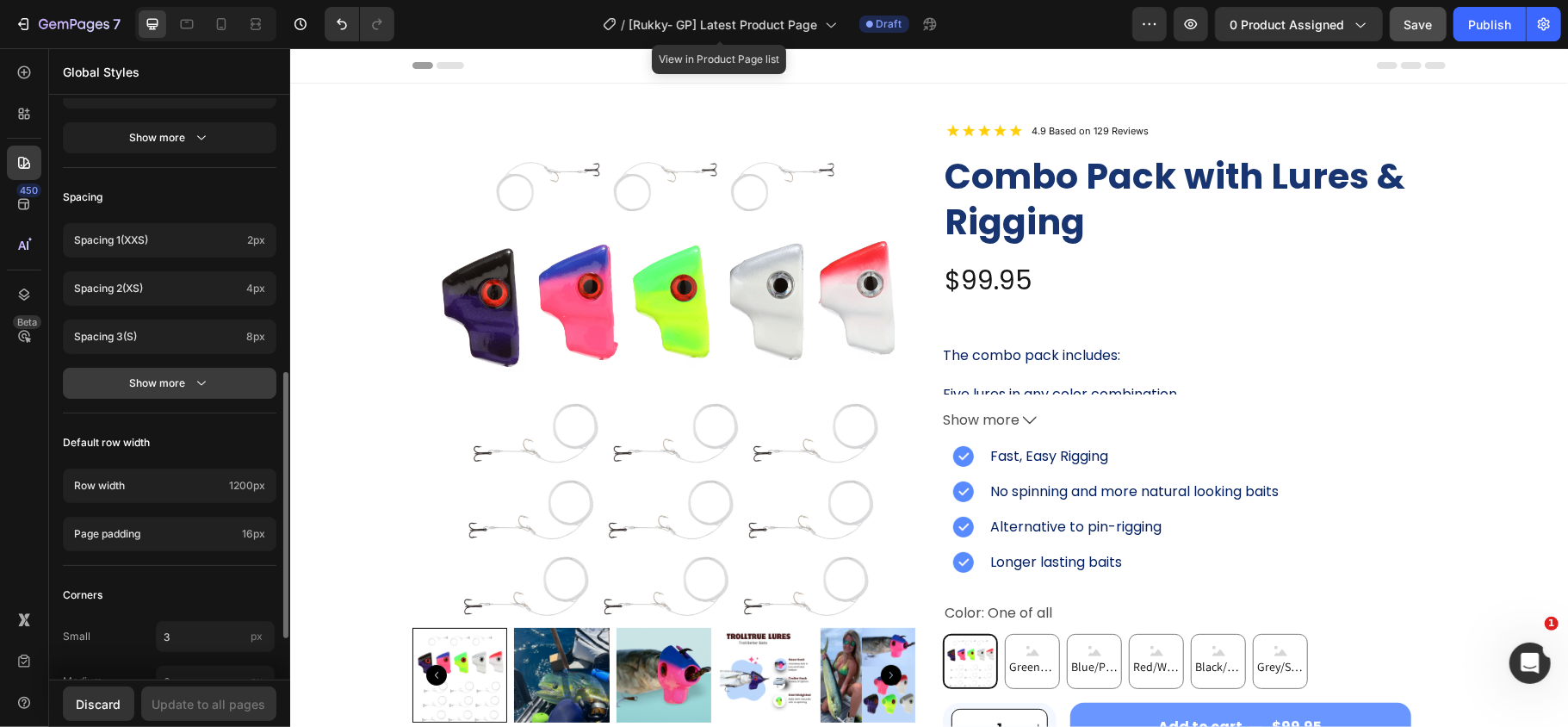
scroll to position [592, 0]
click at [222, 449] on div "Default row width" at bounding box center [169, 441] width 213 height 31
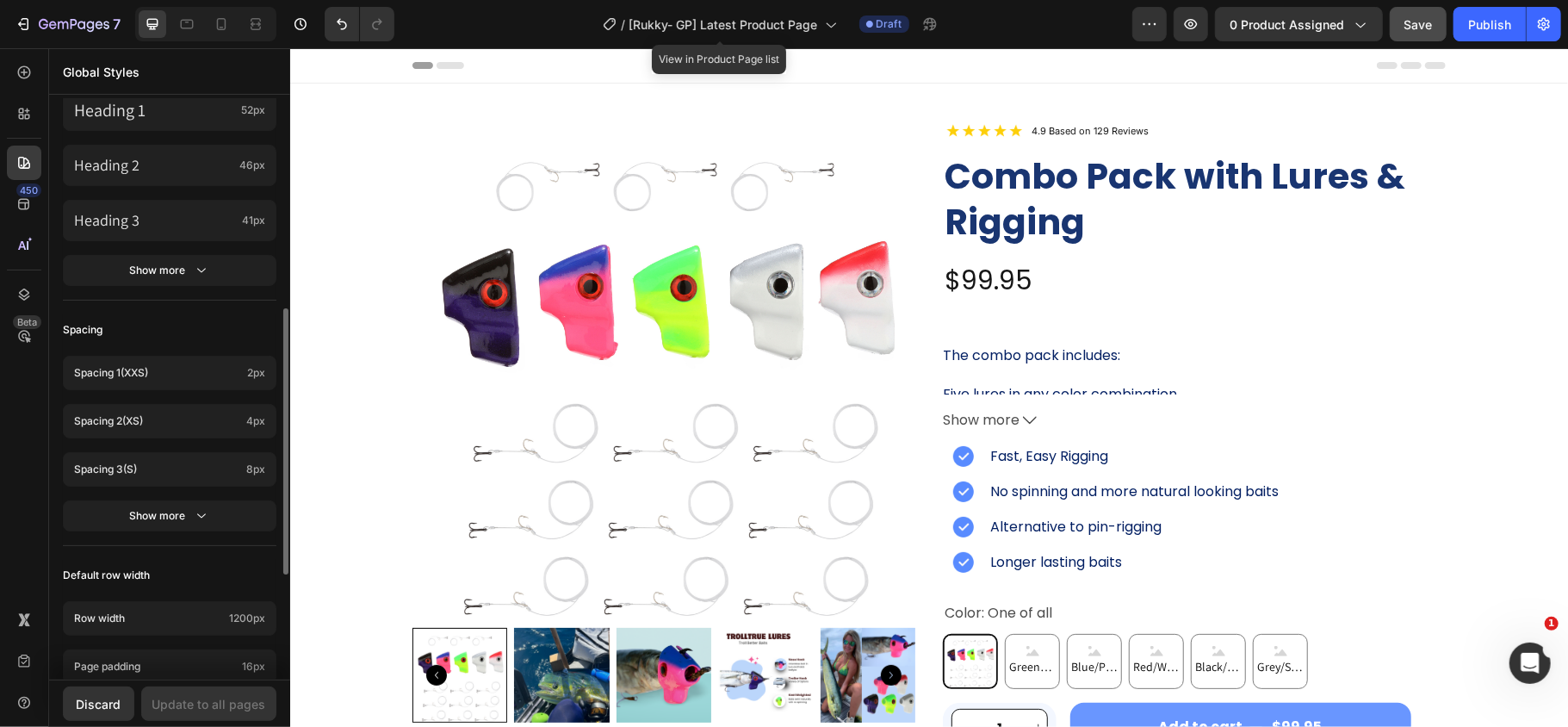
scroll to position [458, 0]
click at [139, 276] on div "Show more" at bounding box center [170, 270] width 80 height 17
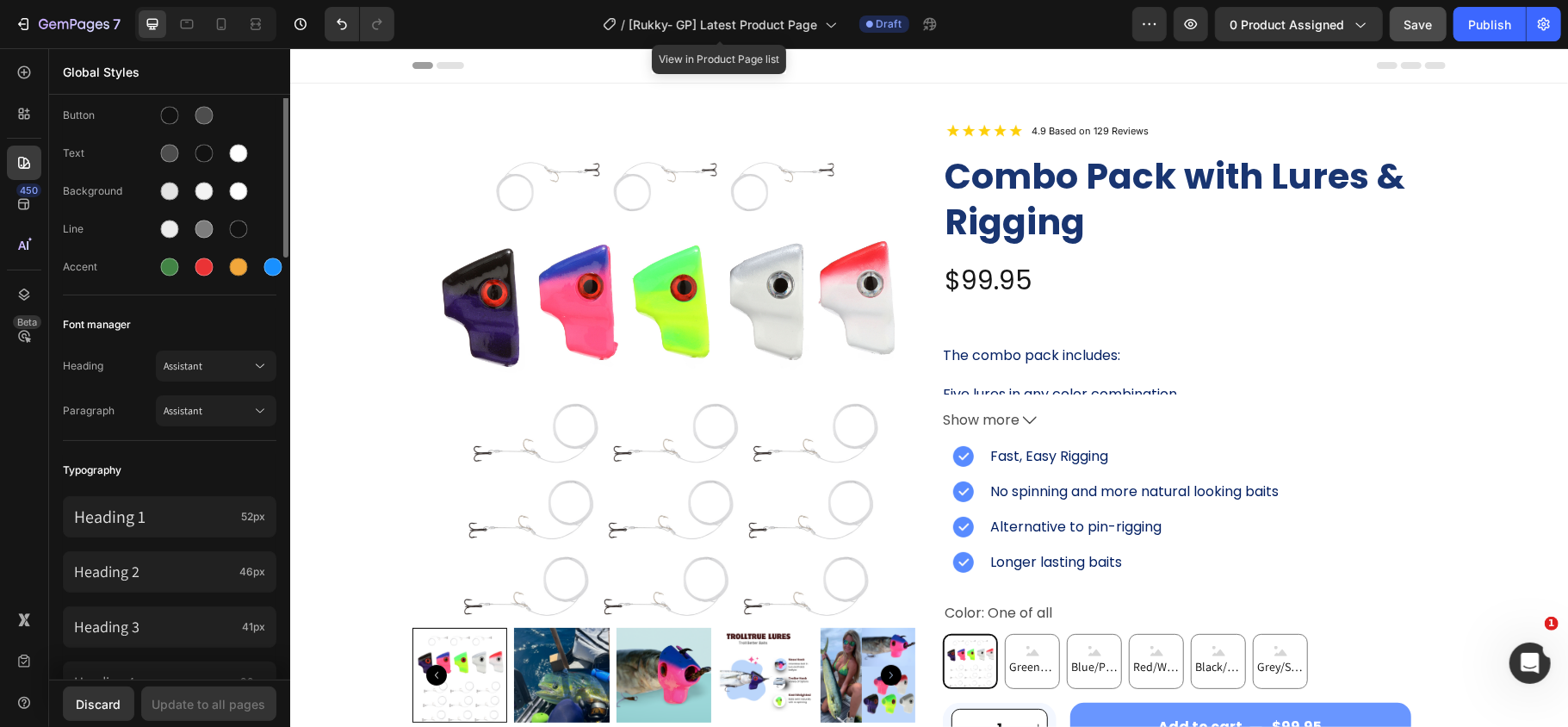
scroll to position [0, 0]
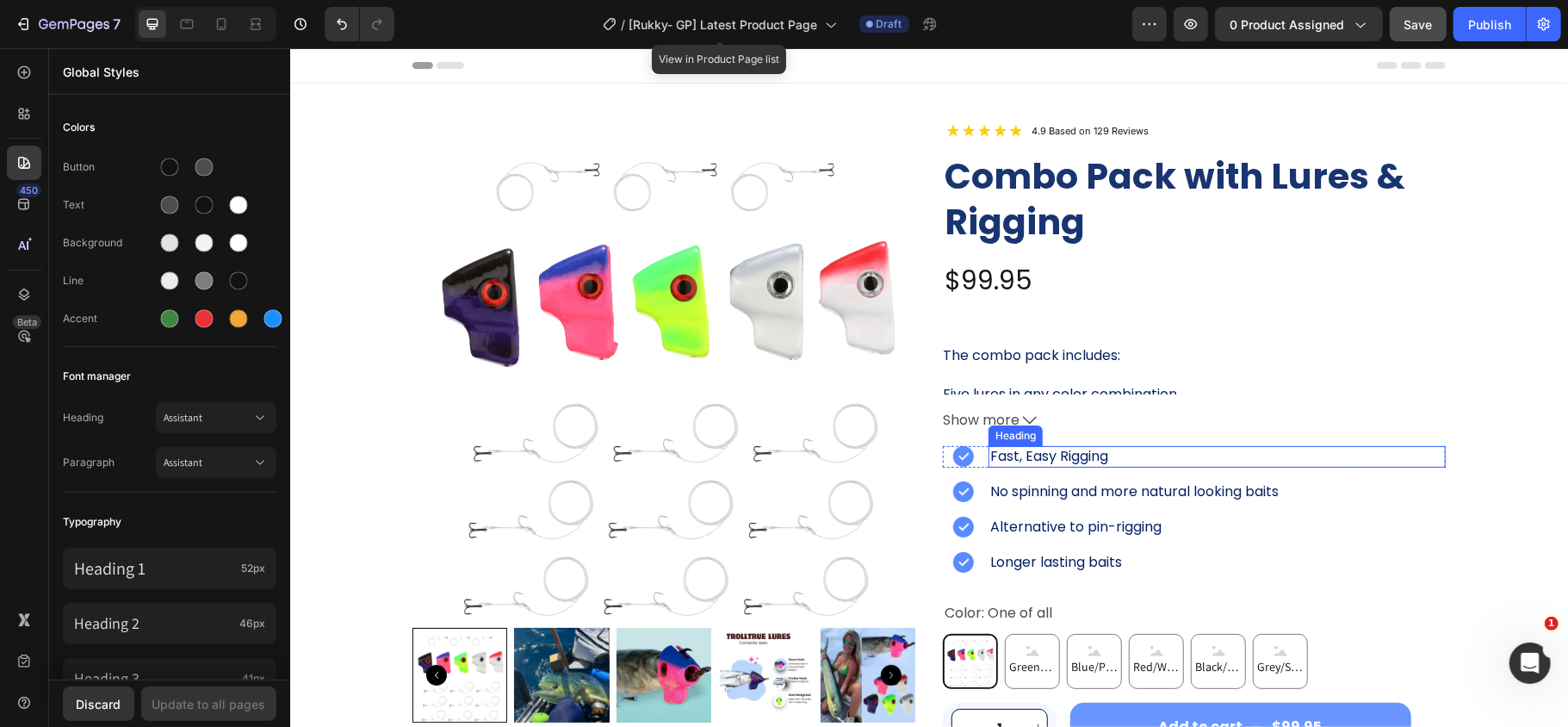
click at [1014, 452] on h2 "fast, easy rigging" at bounding box center [1216, 456] width 457 height 22
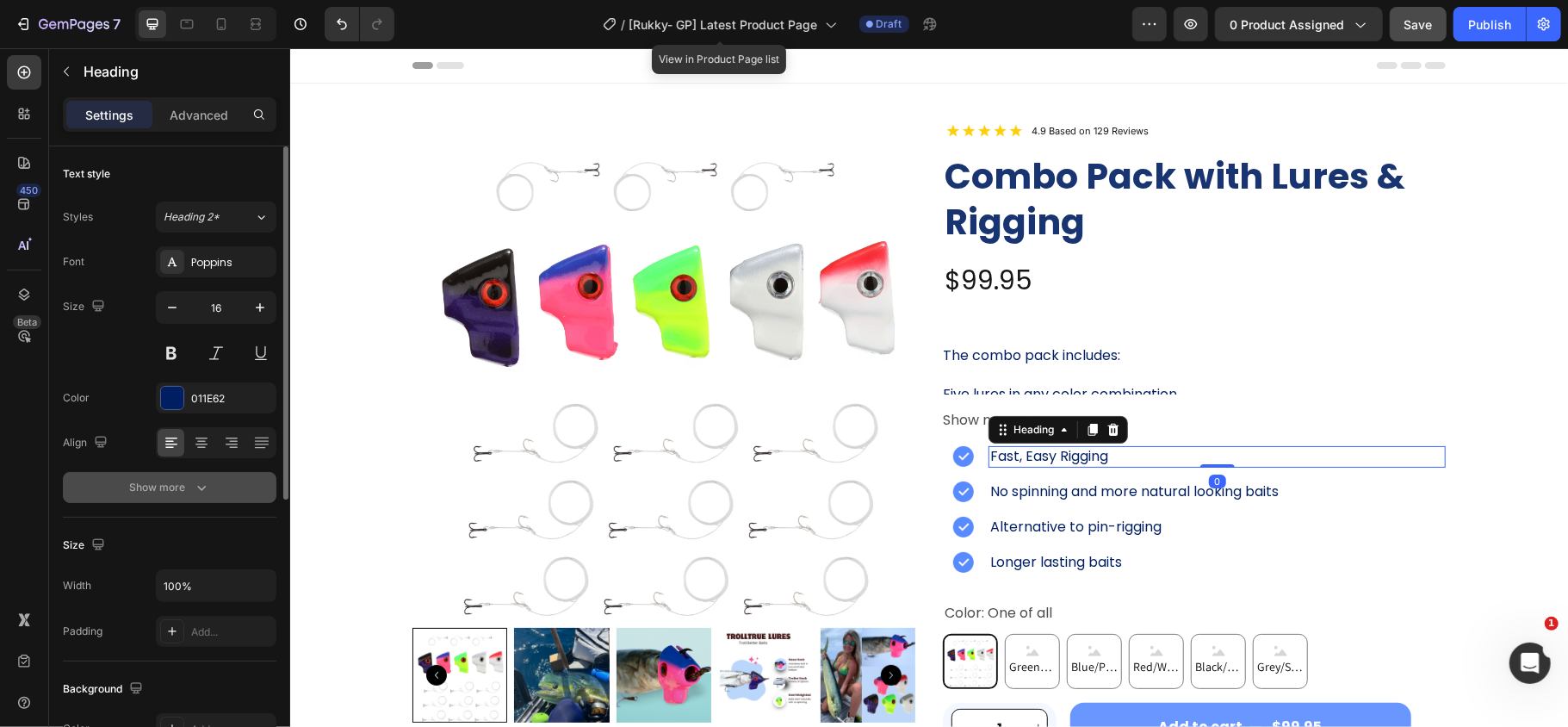
click at [186, 490] on div "Show more" at bounding box center [170, 487] width 80 height 17
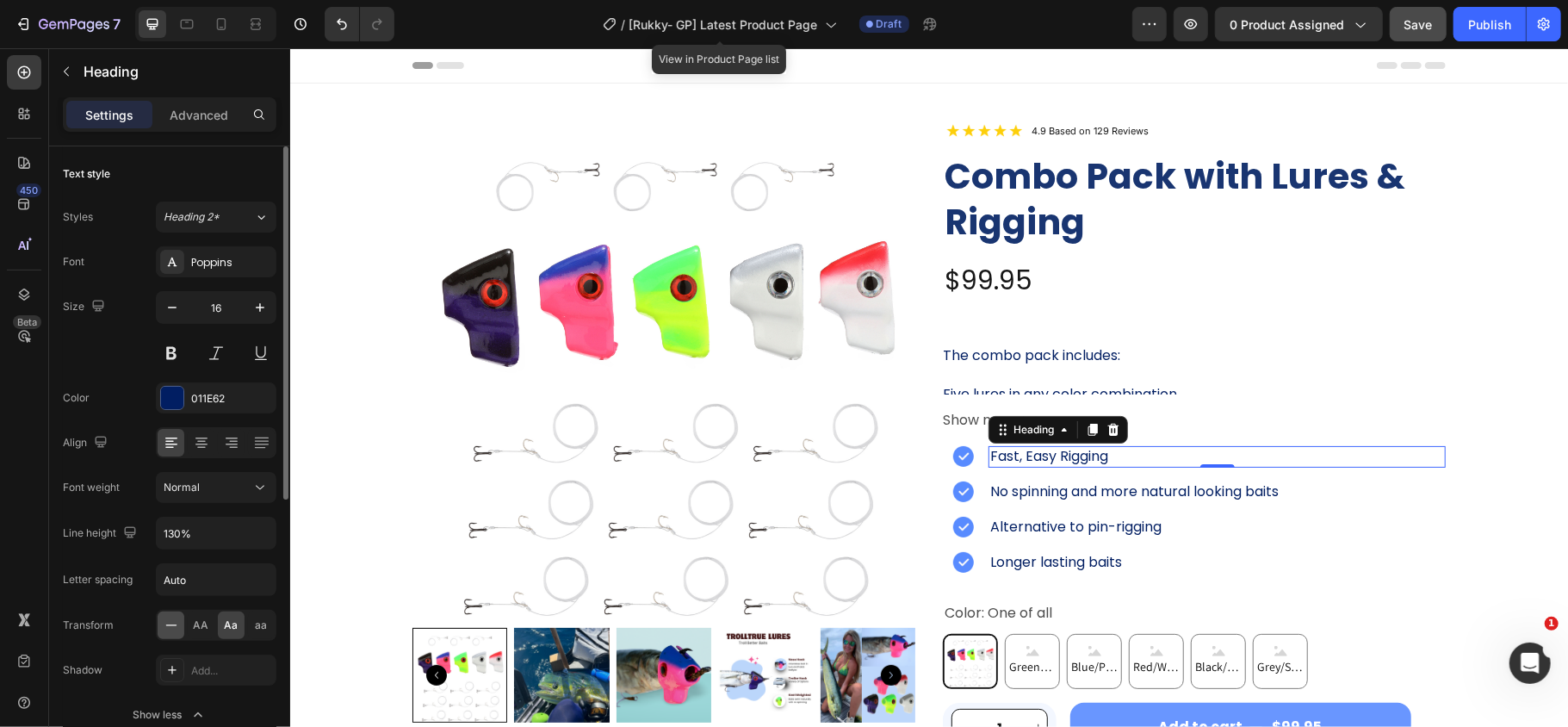
click at [170, 624] on icon at bounding box center [171, 625] width 17 height 17
click at [231, 625] on span "Aa" at bounding box center [231, 625] width 14 height 16
click at [173, 631] on icon at bounding box center [171, 625] width 17 height 17
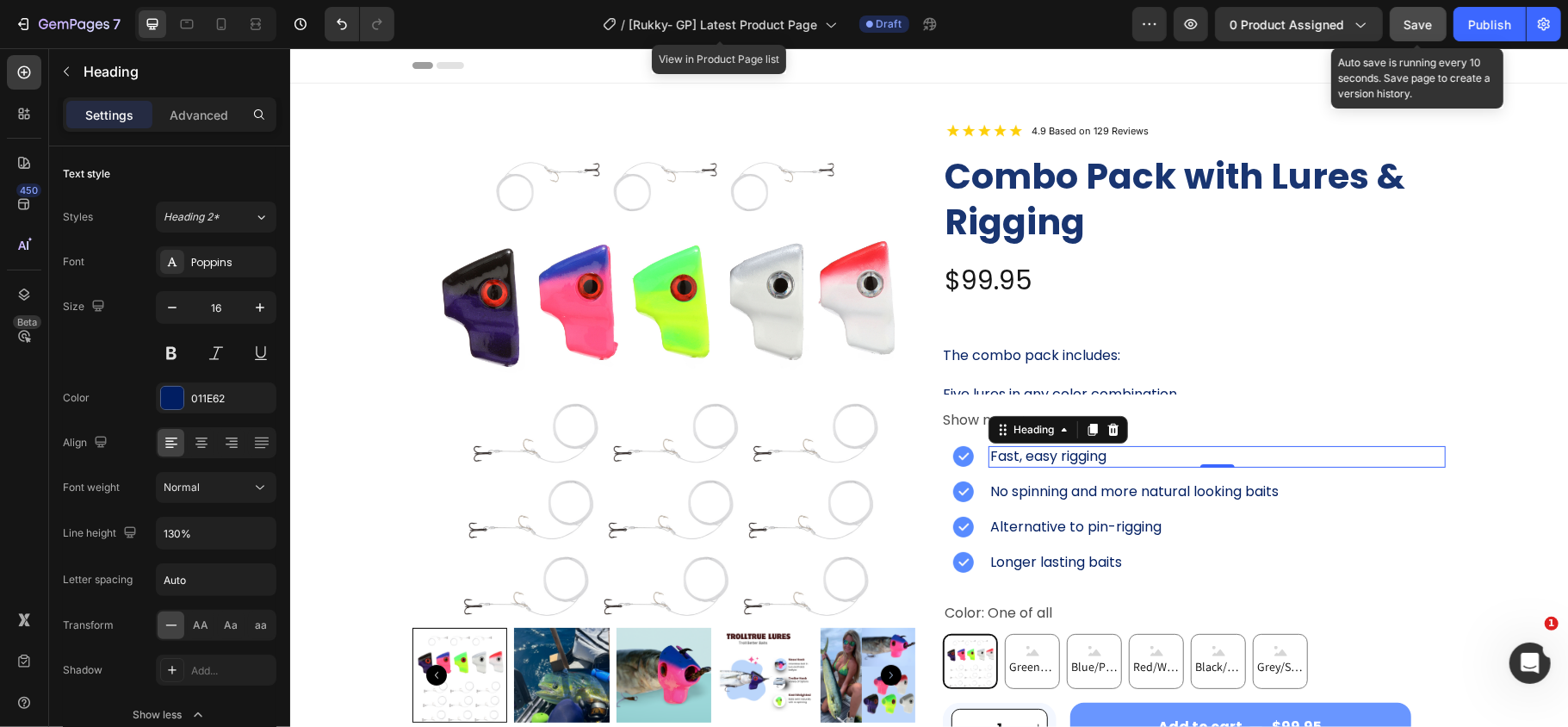
click at [1423, 32] on div "Save" at bounding box center [1418, 24] width 28 height 18
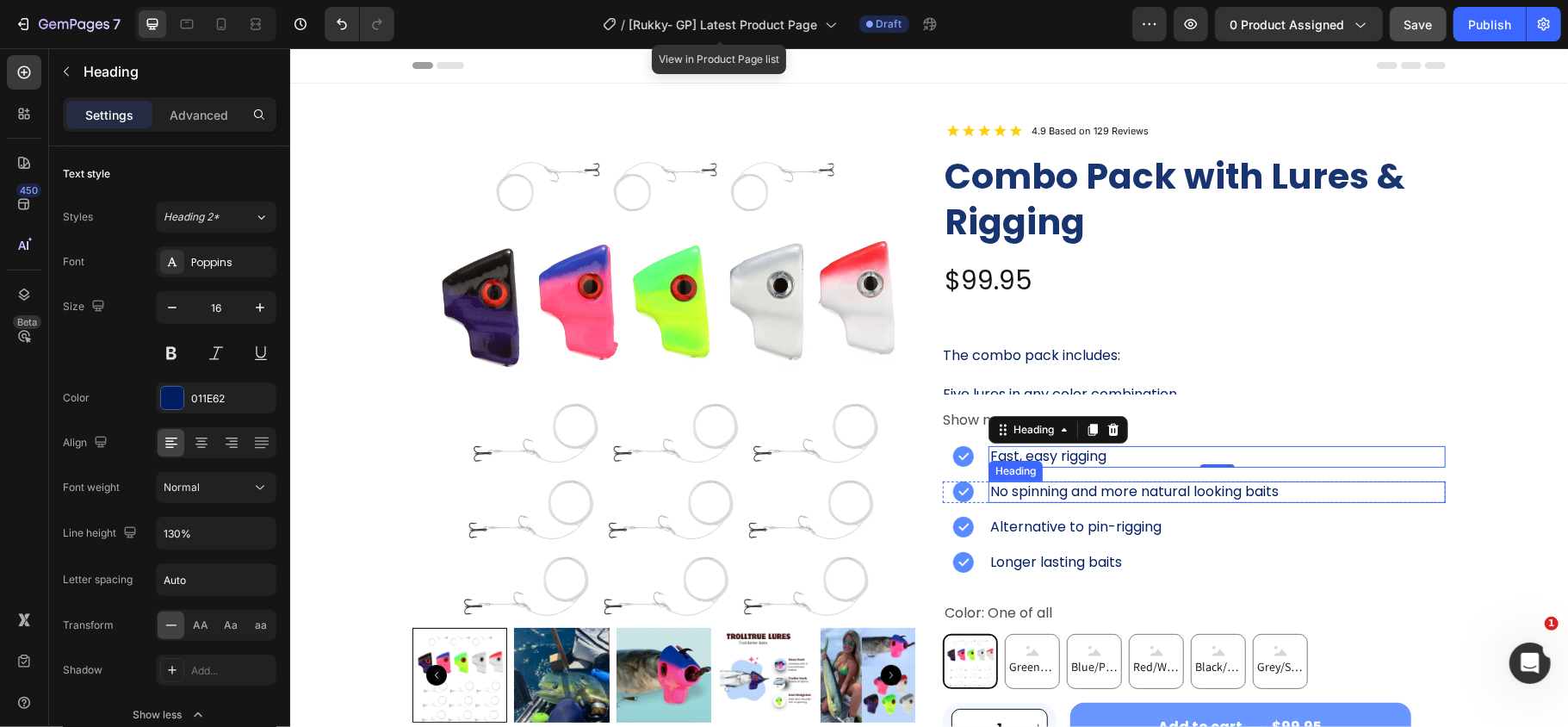
click at [1112, 490] on h2 "No spinning and more natural looking baits" at bounding box center [1216, 491] width 457 height 22
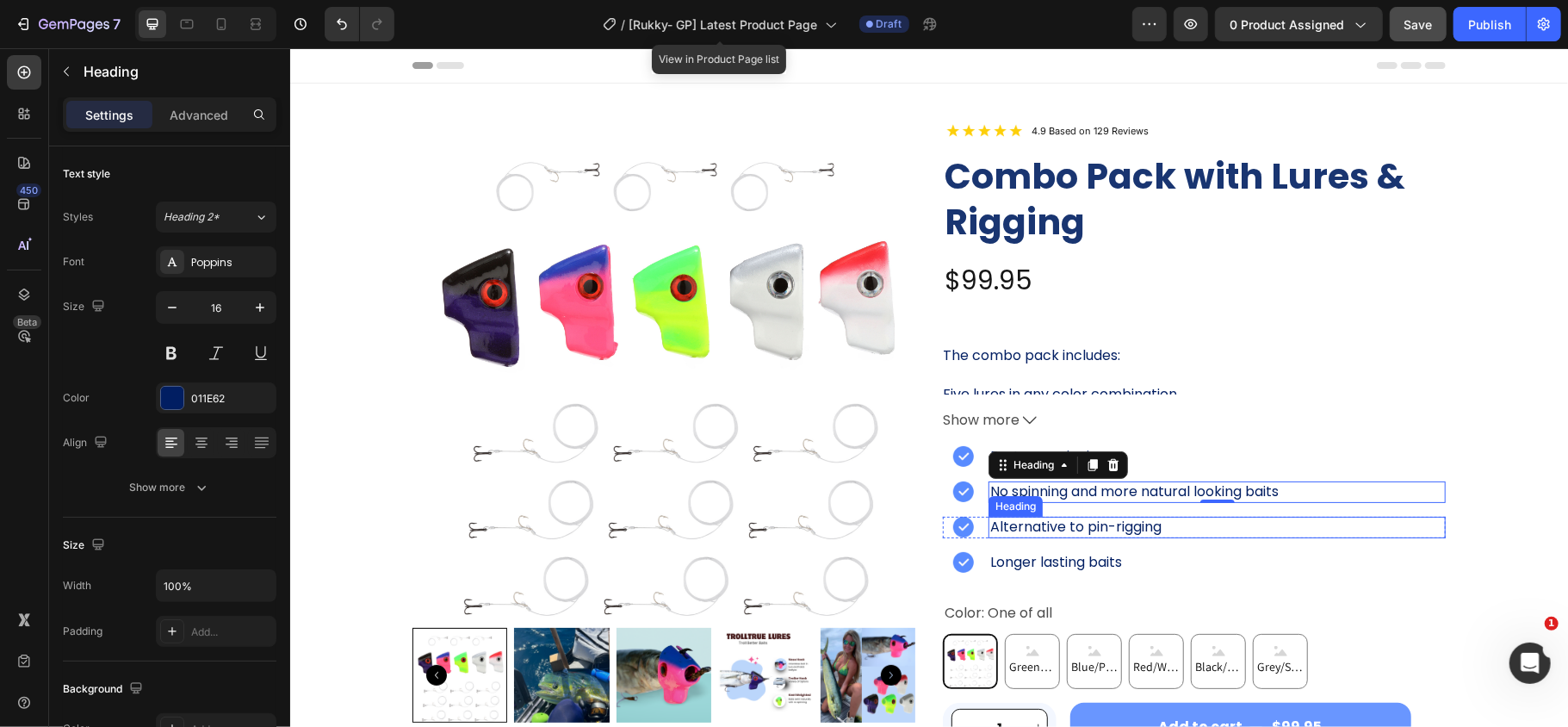
click at [1086, 530] on h2 "Alternative to pin-rigging" at bounding box center [1216, 526] width 457 height 22
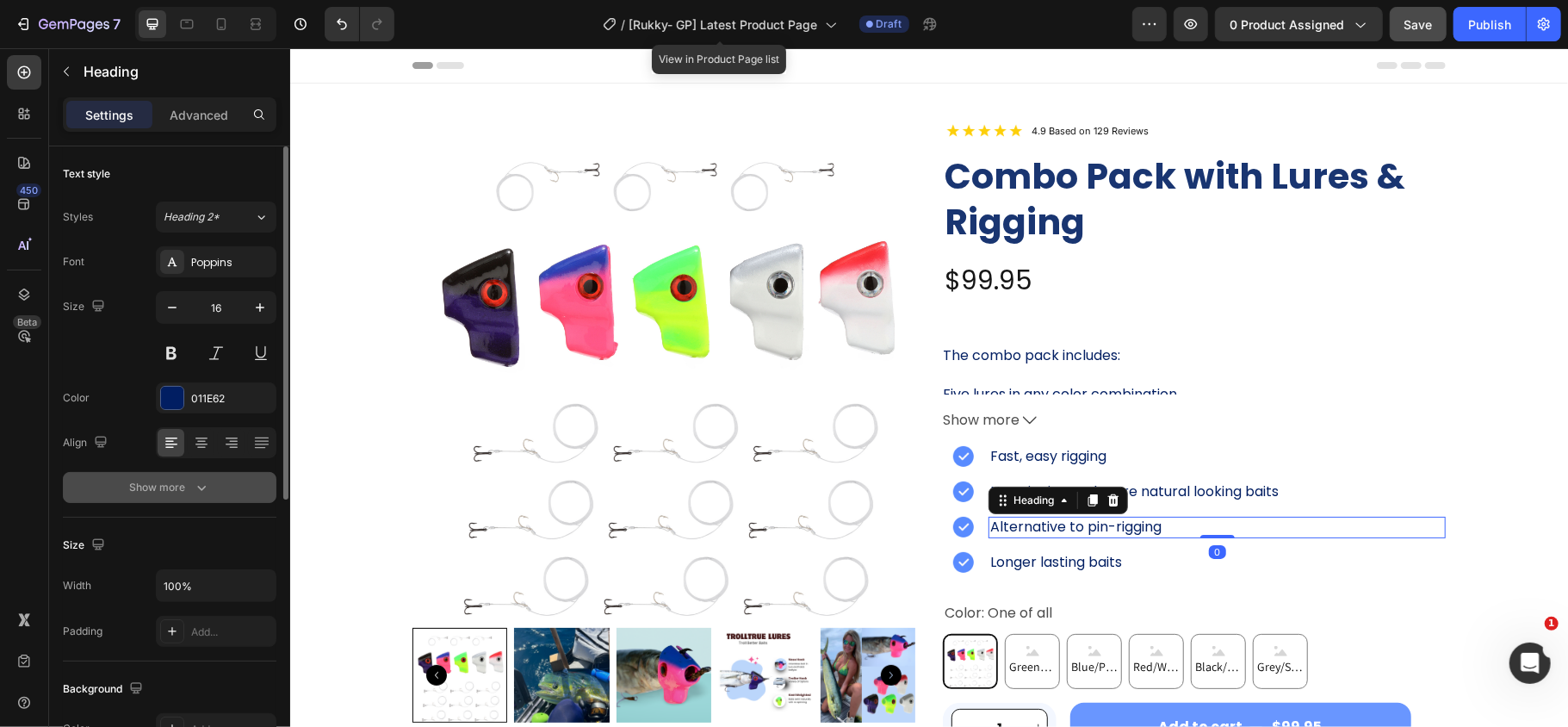
click at [195, 498] on button "Show more" at bounding box center [169, 487] width 213 height 31
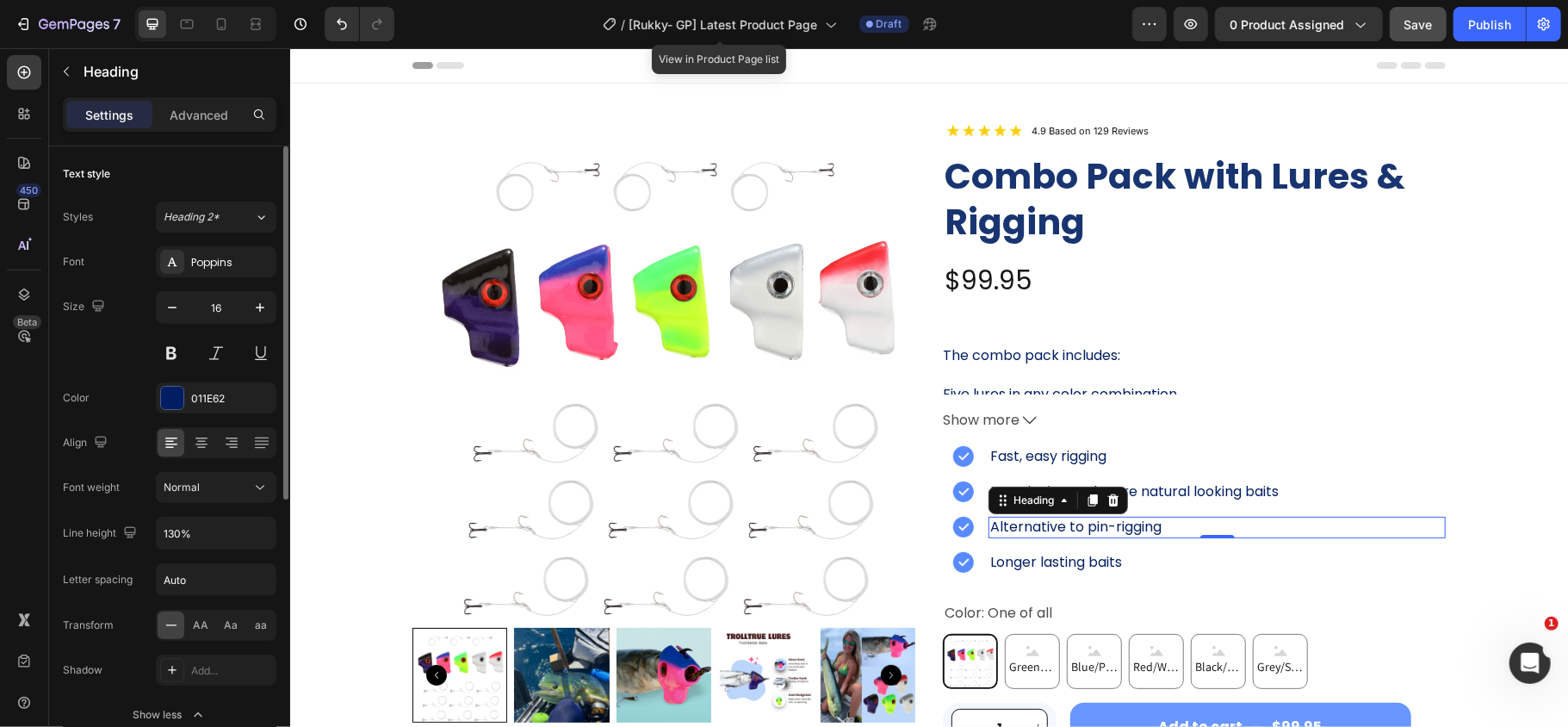
click at [168, 631] on icon at bounding box center [171, 625] width 17 height 17
click at [236, 629] on span "Aa" at bounding box center [231, 625] width 14 height 16
click at [174, 629] on icon at bounding box center [171, 625] width 17 height 17
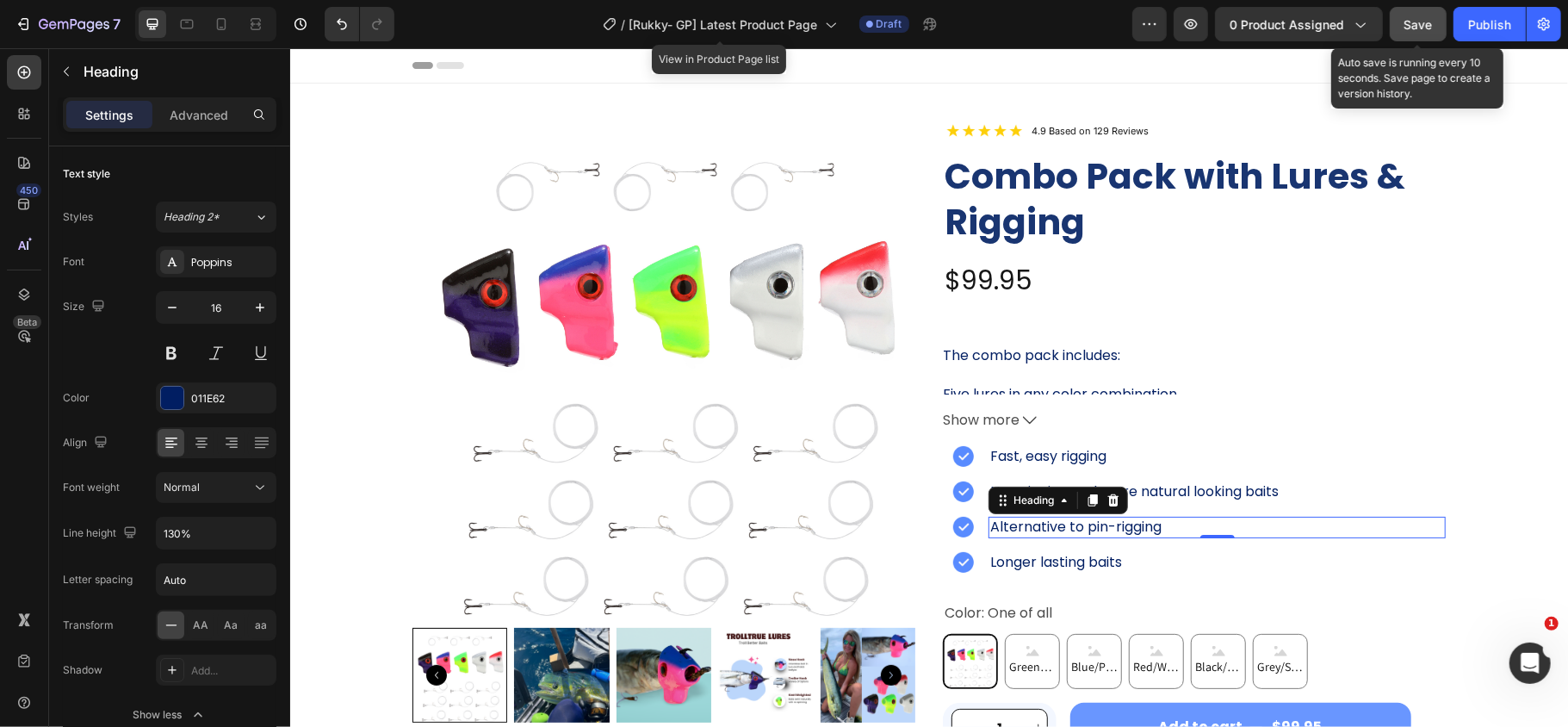
drag, startPoint x: 1413, startPoint y: 22, endPoint x: 733, endPoint y: 245, distance: 715.6
click at [1413, 22] on span "Save" at bounding box center [1418, 24] width 28 height 15
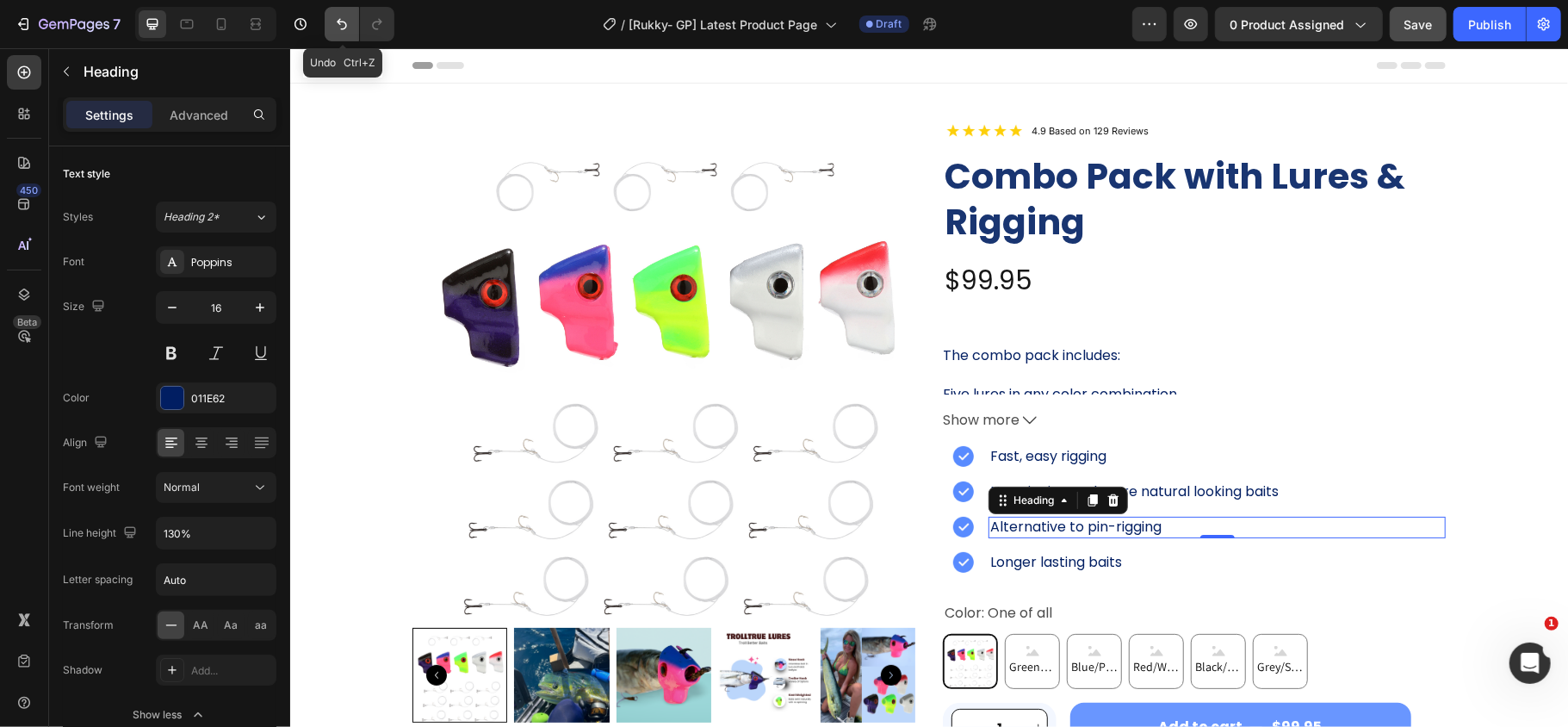
click at [348, 22] on icon "Undo/Redo" at bounding box center [341, 24] width 17 height 17
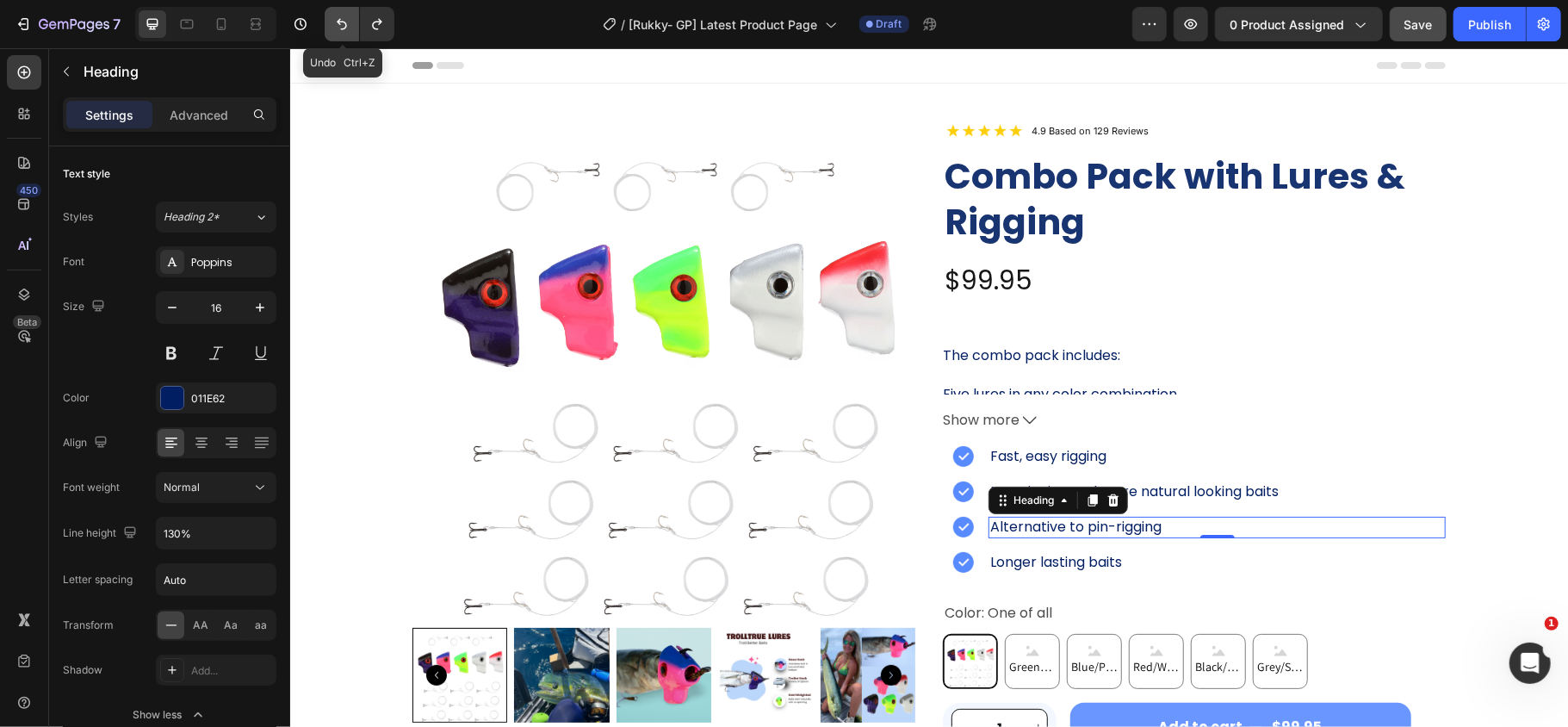
click at [348, 22] on icon "Undo/Redo" at bounding box center [341, 24] width 17 height 17
drag, startPoint x: 504, startPoint y: 35, endPoint x: 244, endPoint y: 204, distance: 310.1
click at [504, 35] on div "/ [Rukky- GP] Latest Product Page Draft" at bounding box center [770, 23] width 724 height 35
